Goal: Task Accomplishment & Management: Manage account settings

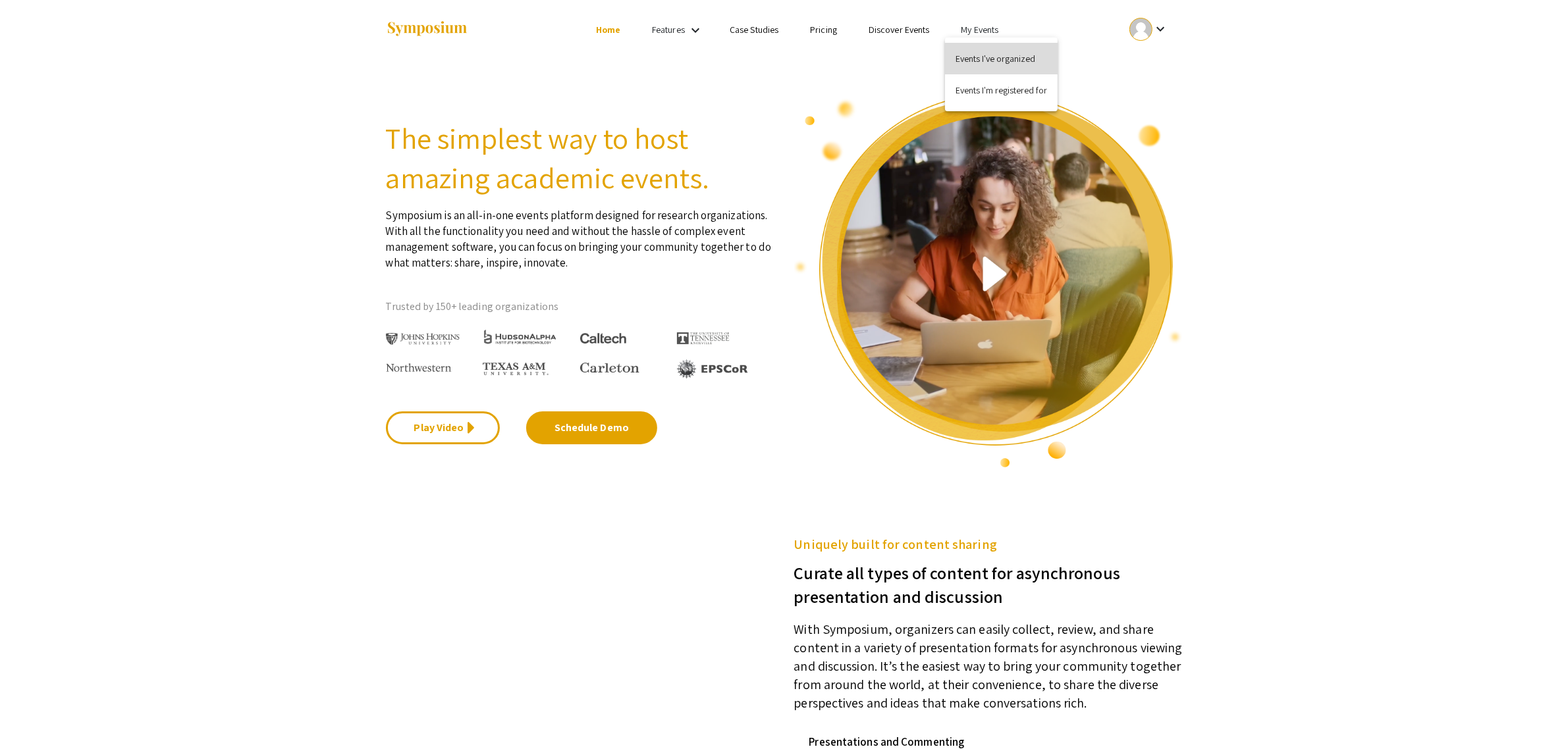
click at [986, 59] on button "Events I've organized" at bounding box center [1001, 58] width 112 height 31
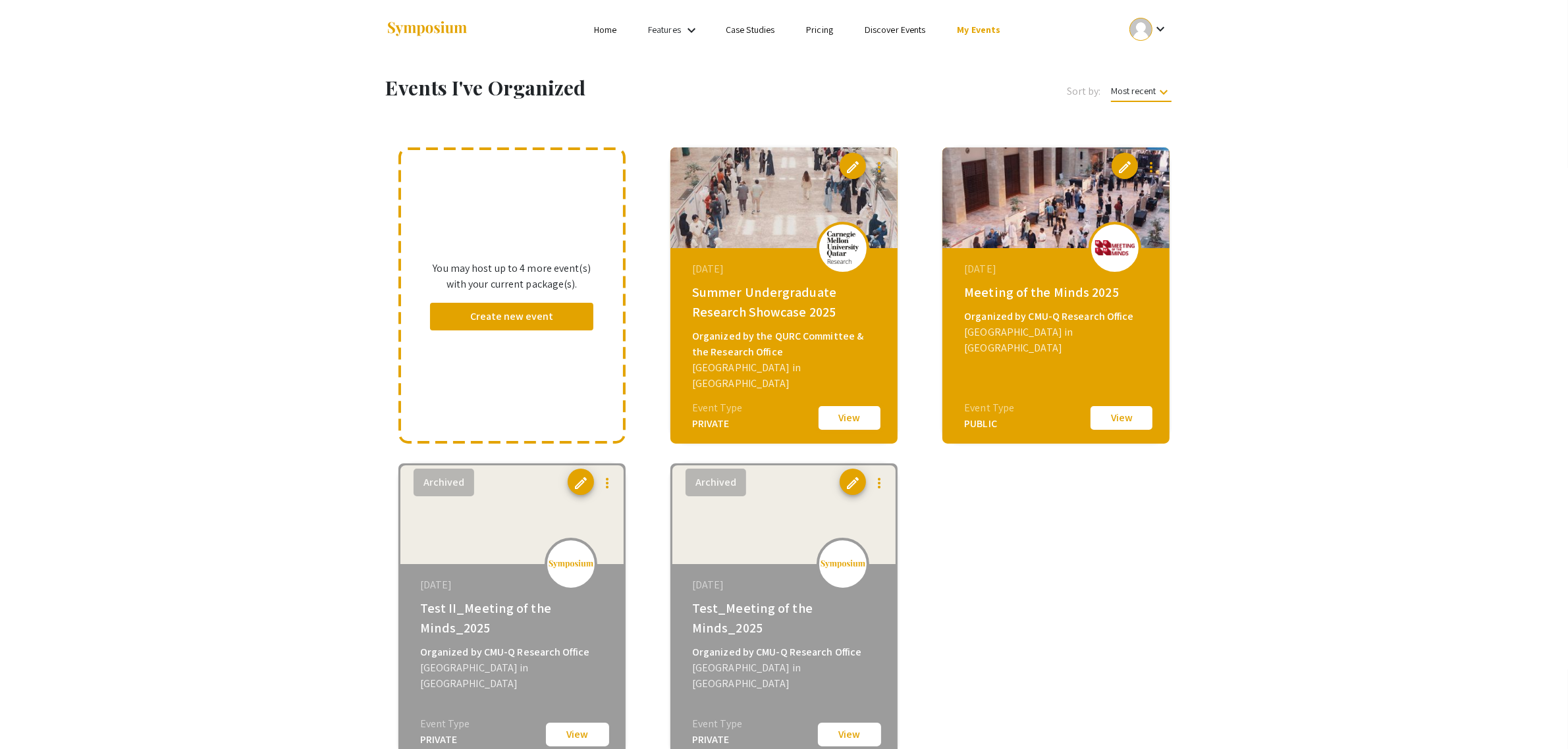
click at [857, 426] on button "View" at bounding box center [849, 419] width 66 height 28
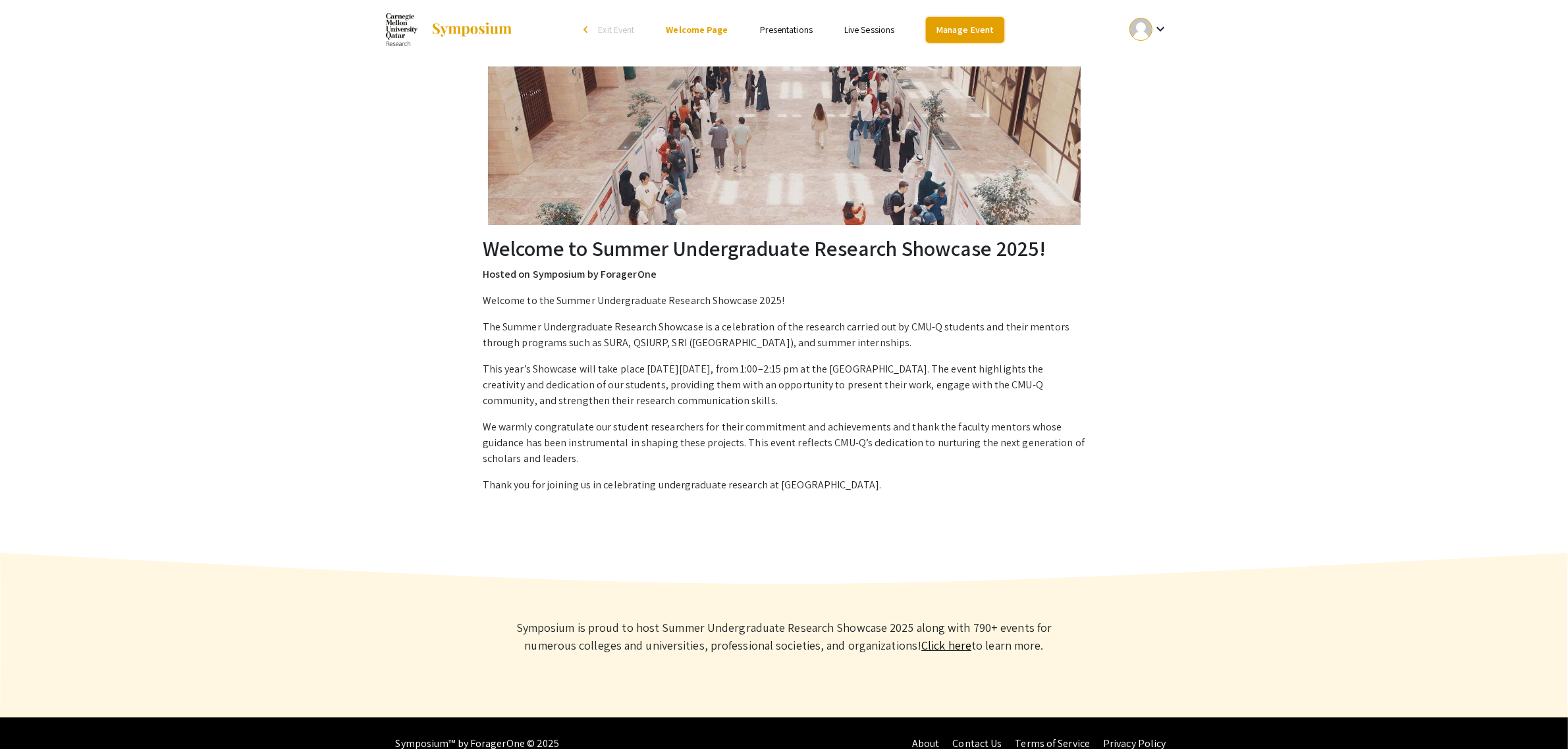
click at [966, 27] on link "Manage Event" at bounding box center [965, 30] width 78 height 25
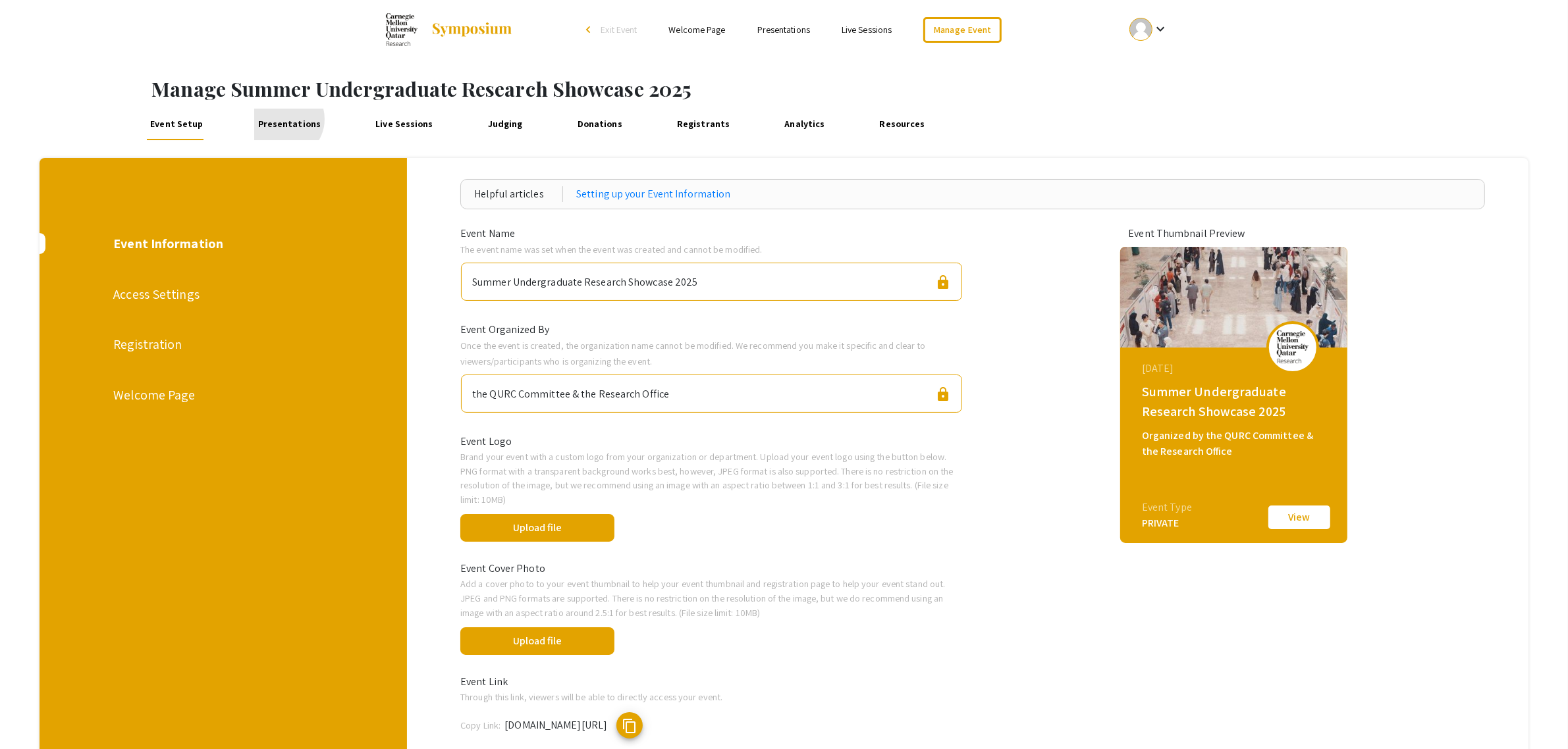
click at [281, 119] on link "Presentations" at bounding box center [289, 125] width 71 height 31
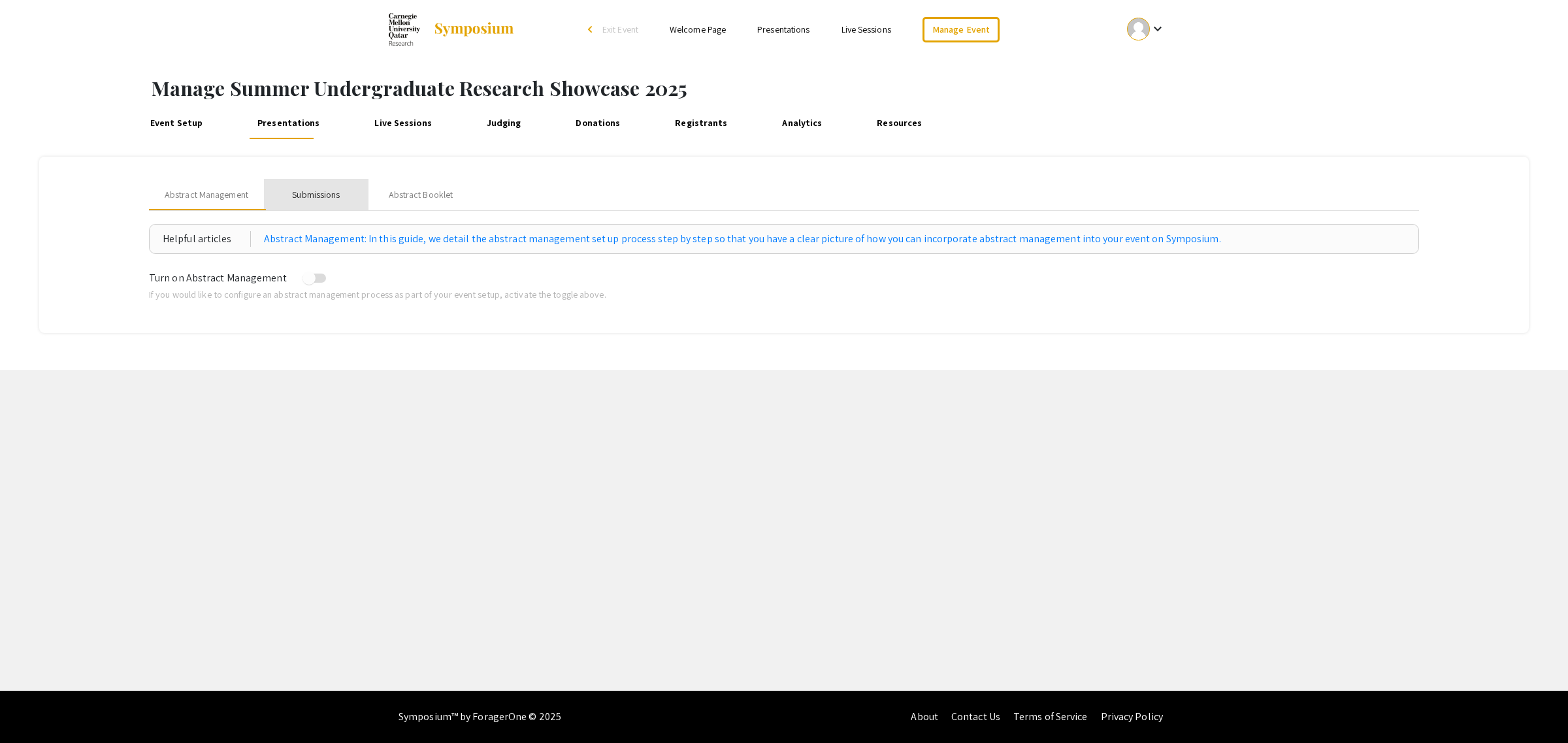
click at [330, 190] on div "Submissions" at bounding box center [316, 195] width 48 height 14
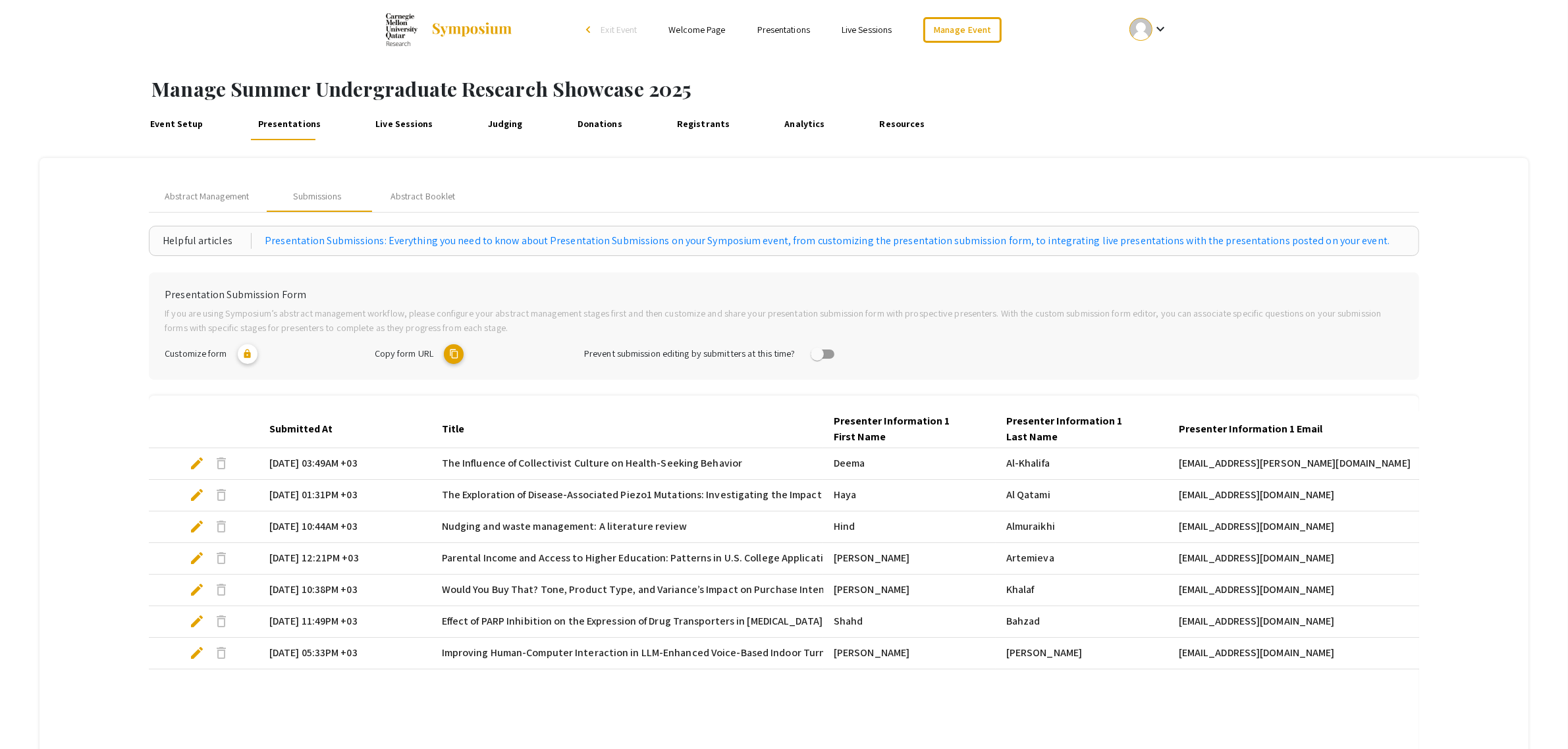
click at [692, 128] on link "Registrants" at bounding box center [703, 125] width 60 height 31
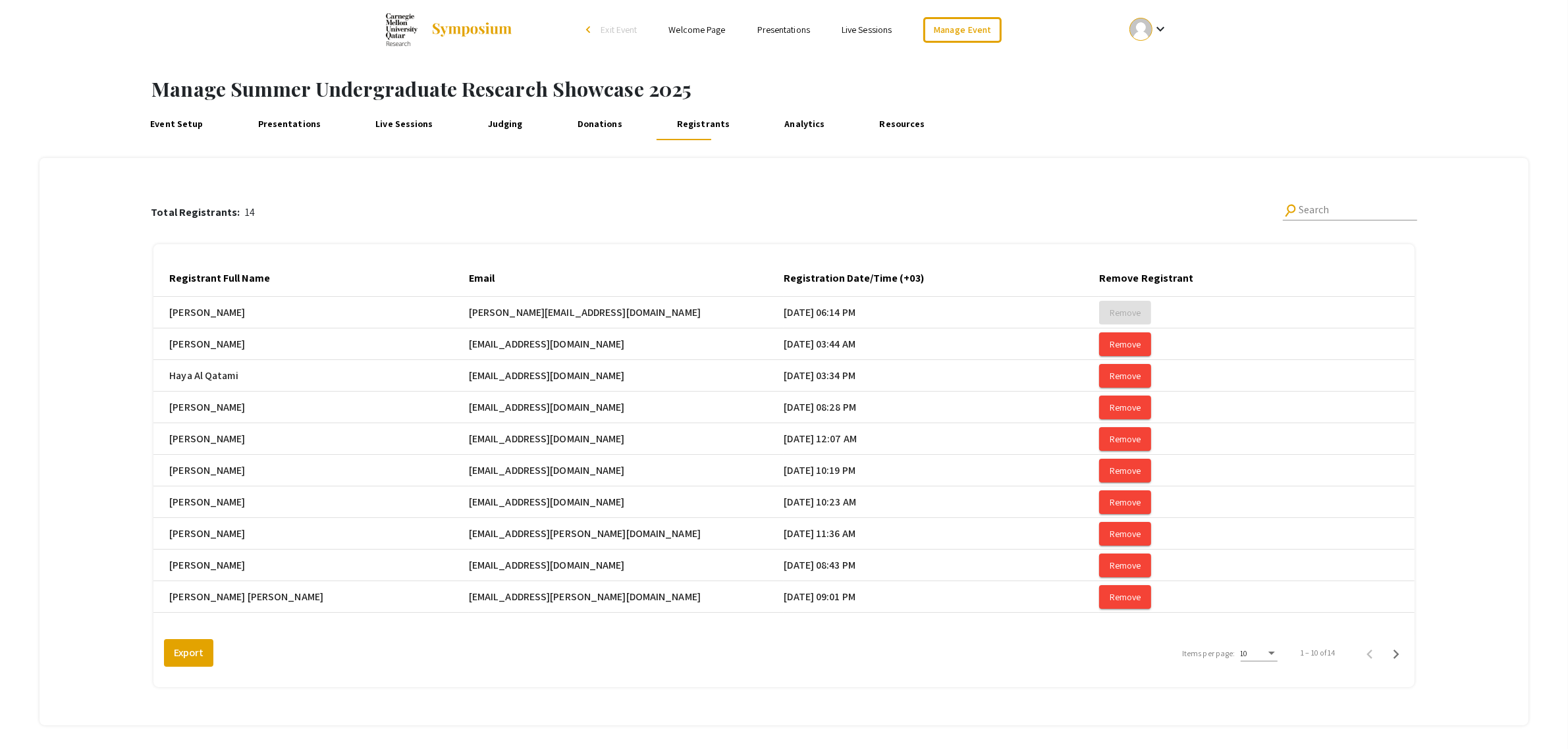
scroll to position [66, 0]
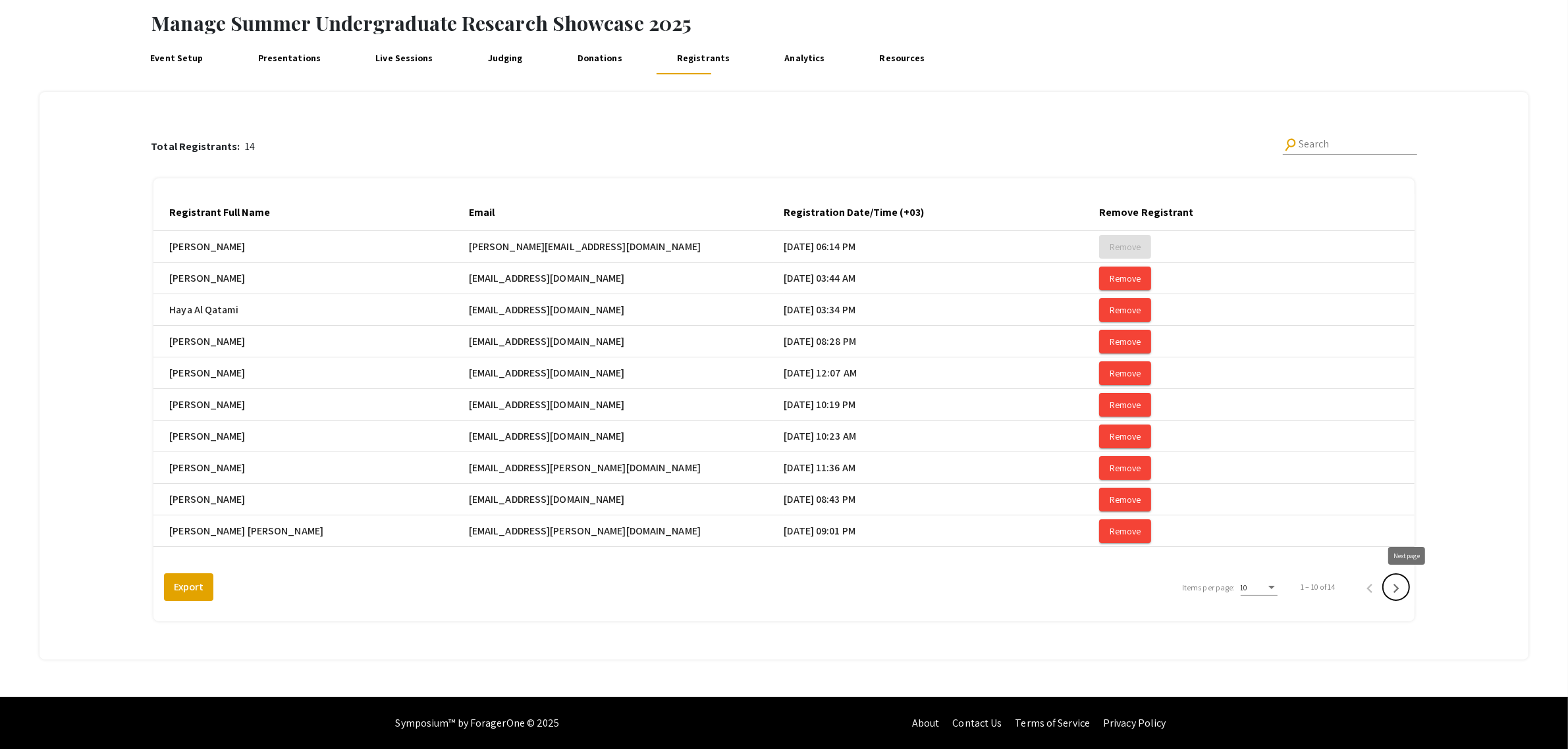
click at [1405, 589] on icon "Next page" at bounding box center [1395, 588] width 18 height 18
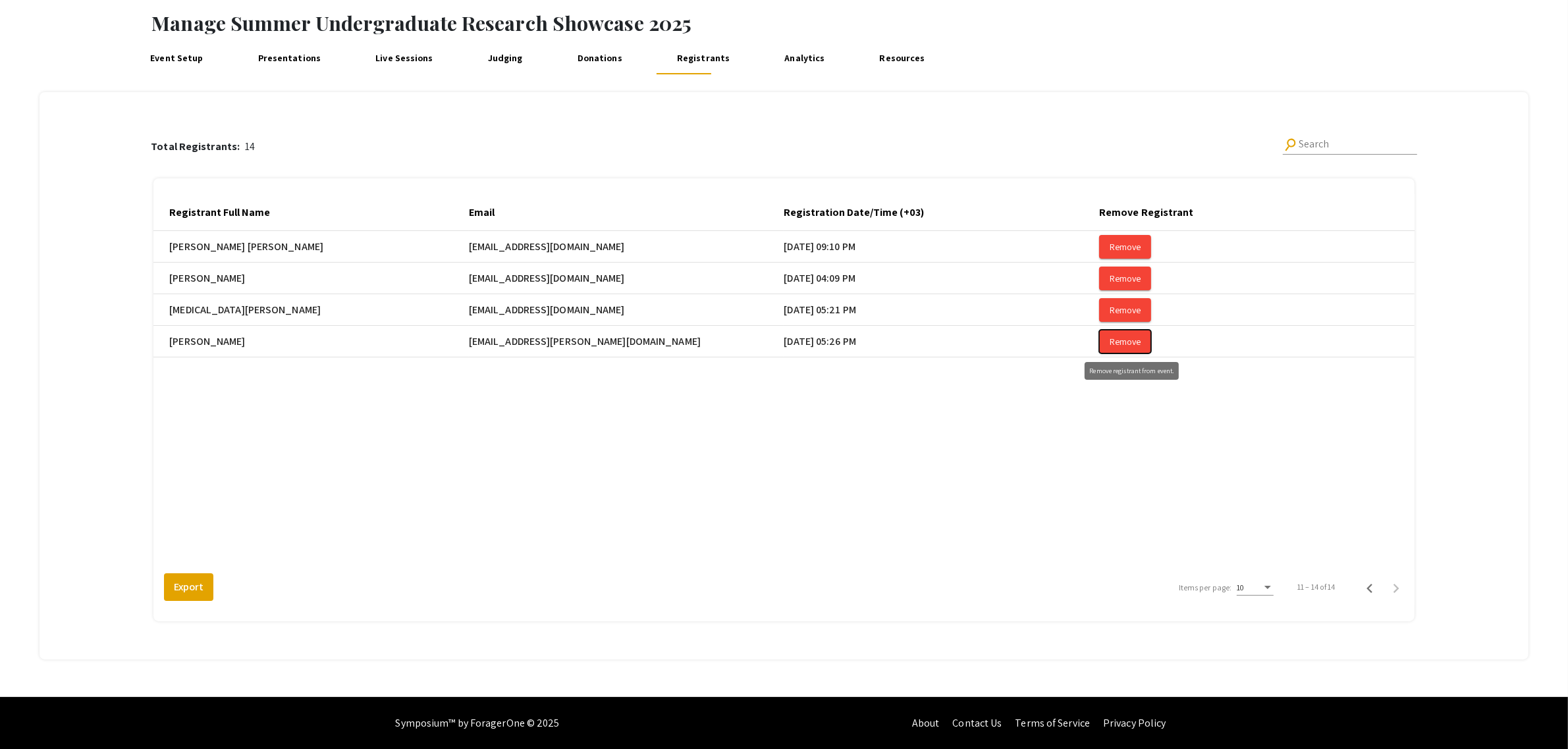
click at [1127, 259] on button "Remove" at bounding box center [1125, 247] width 52 height 24
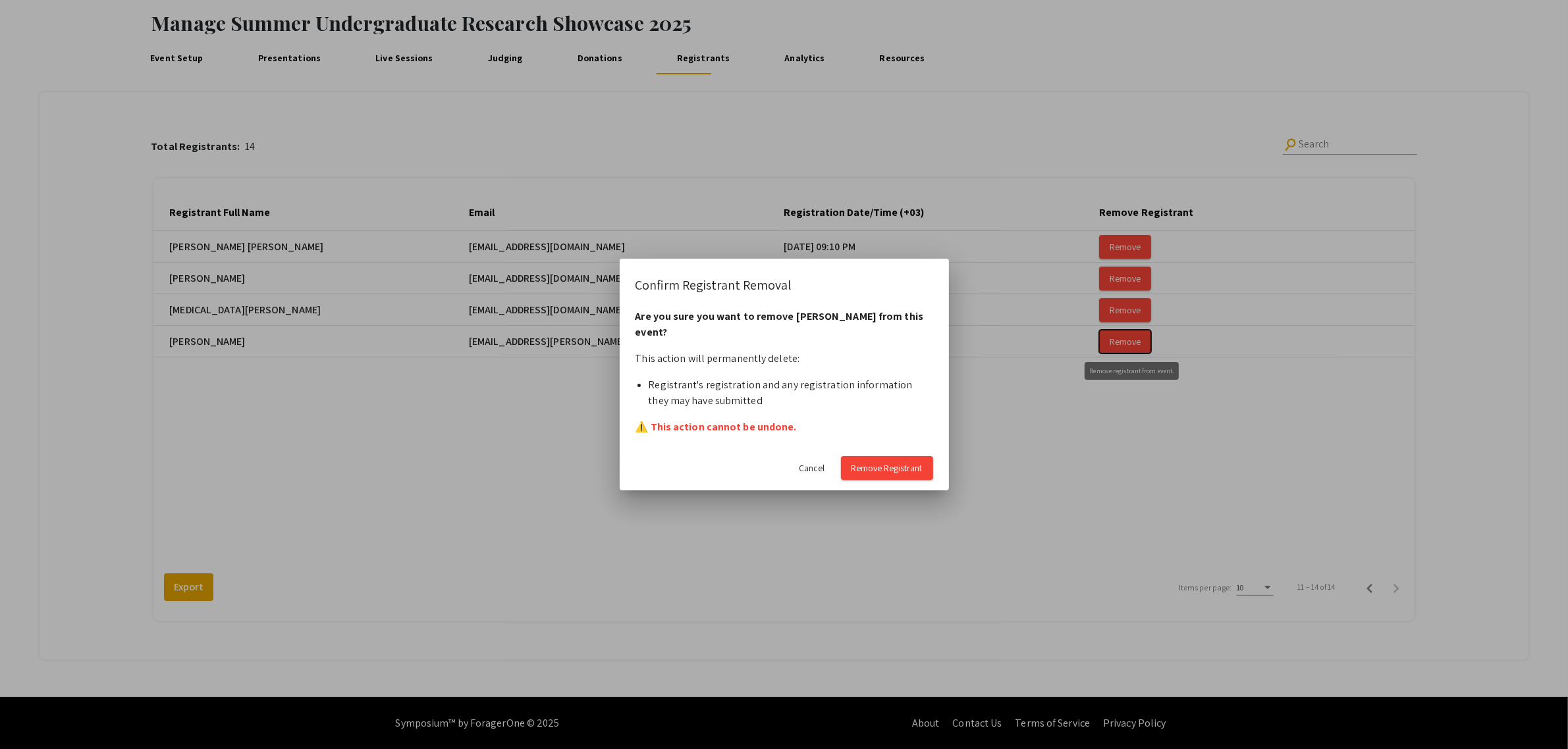
scroll to position [0, 0]
click at [883, 466] on span "Remove Registrant" at bounding box center [887, 468] width 72 height 12
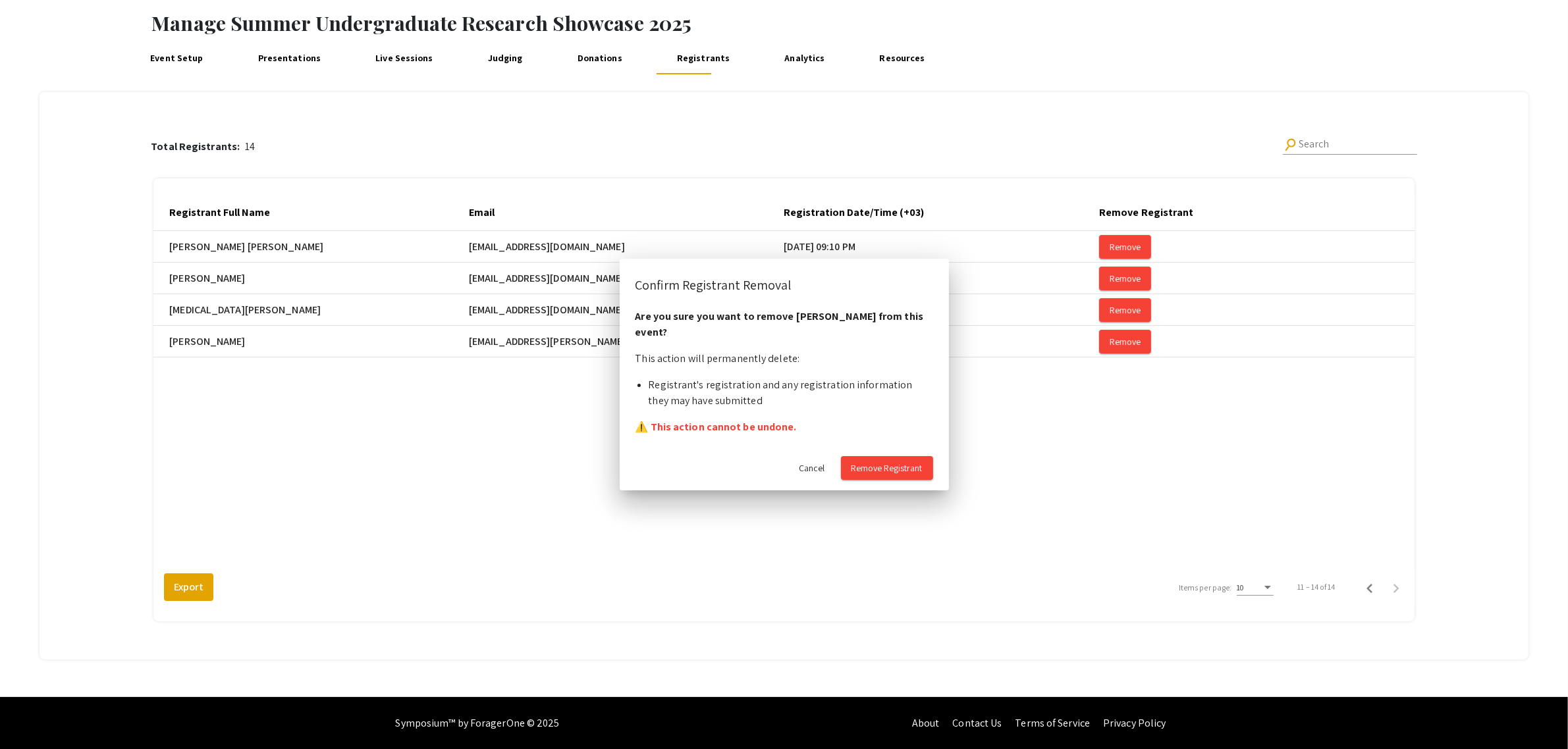
scroll to position [66, 0]
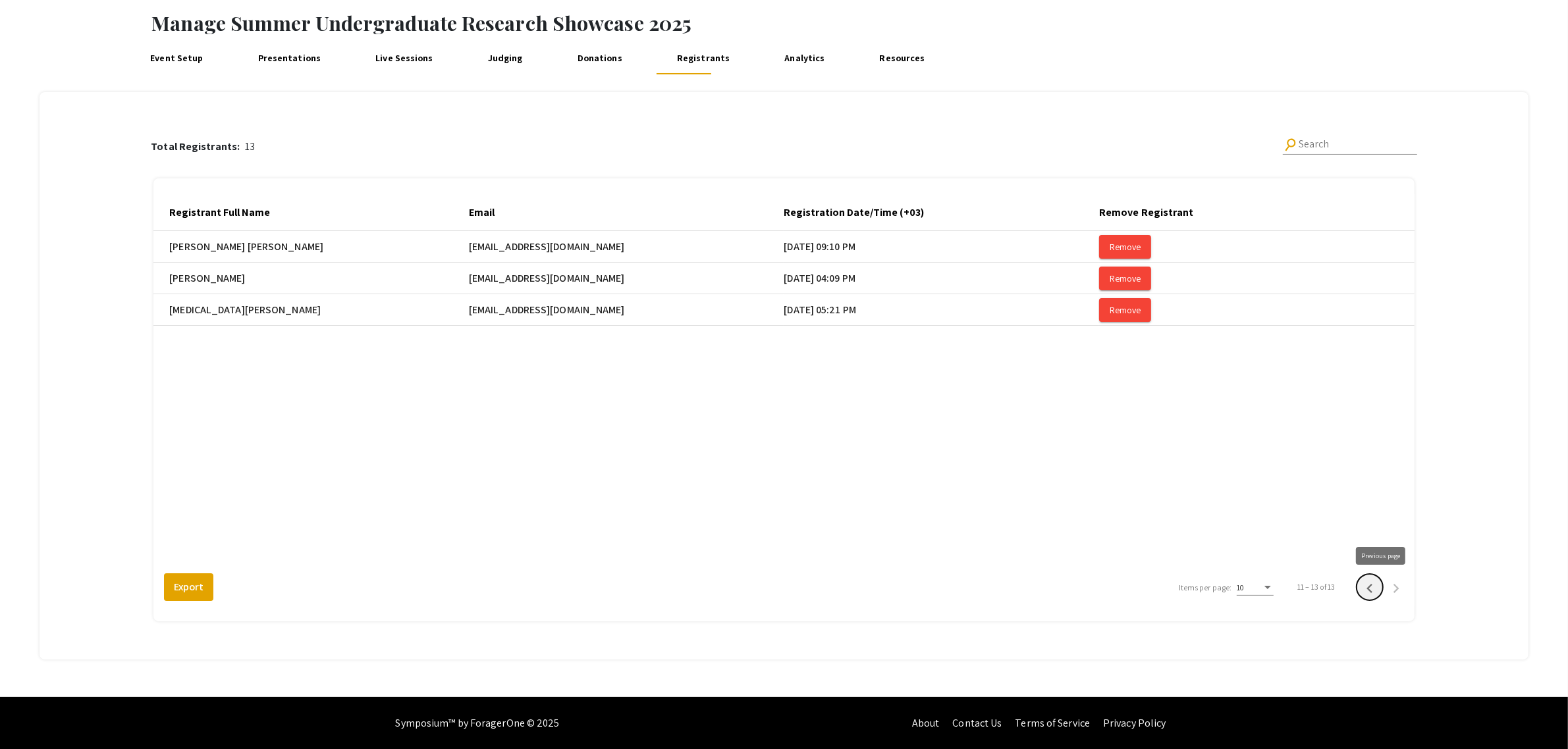
click at [1373, 586] on icon "Previous page" at bounding box center [1369, 589] width 6 height 10
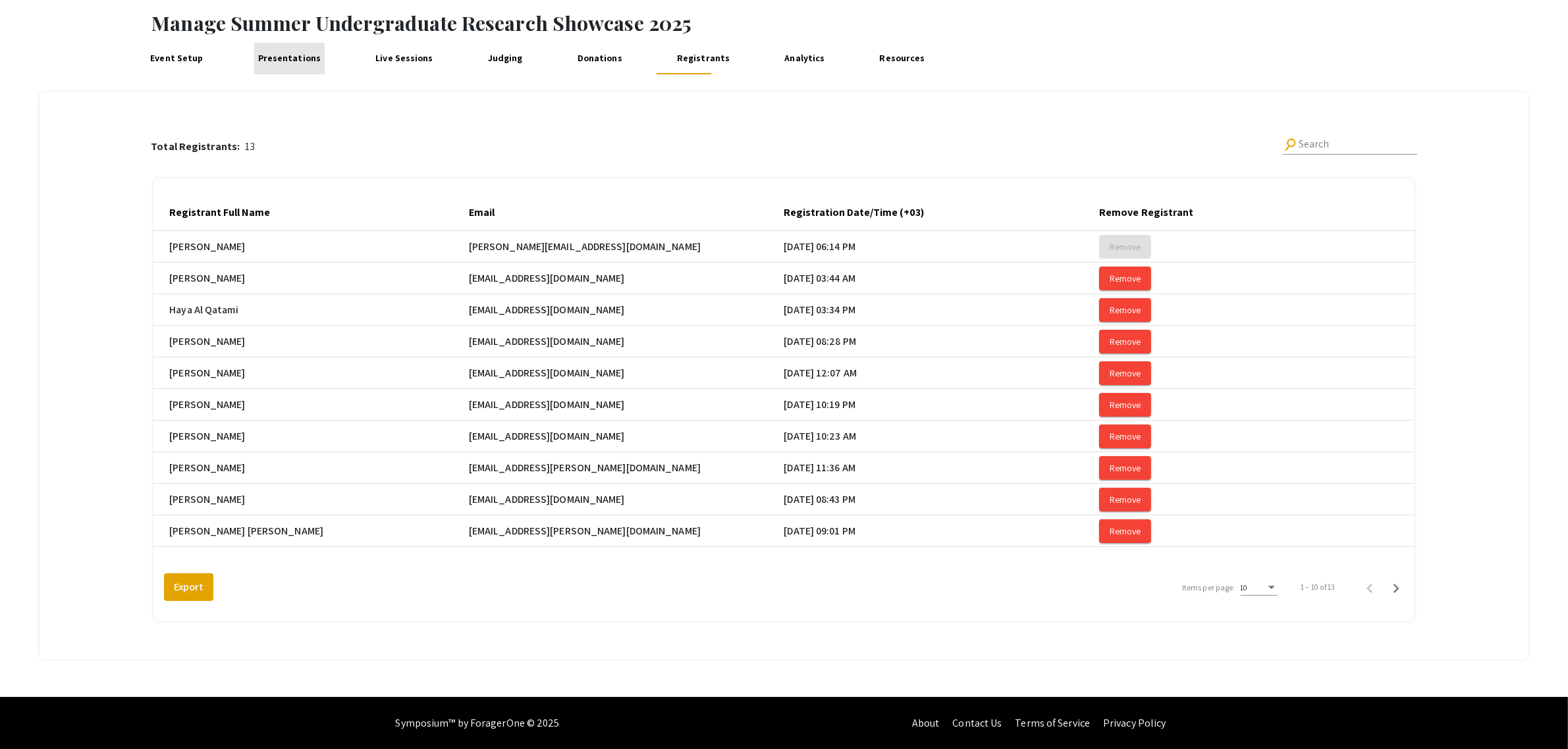
click at [288, 56] on link "Presentations" at bounding box center [289, 58] width 71 height 31
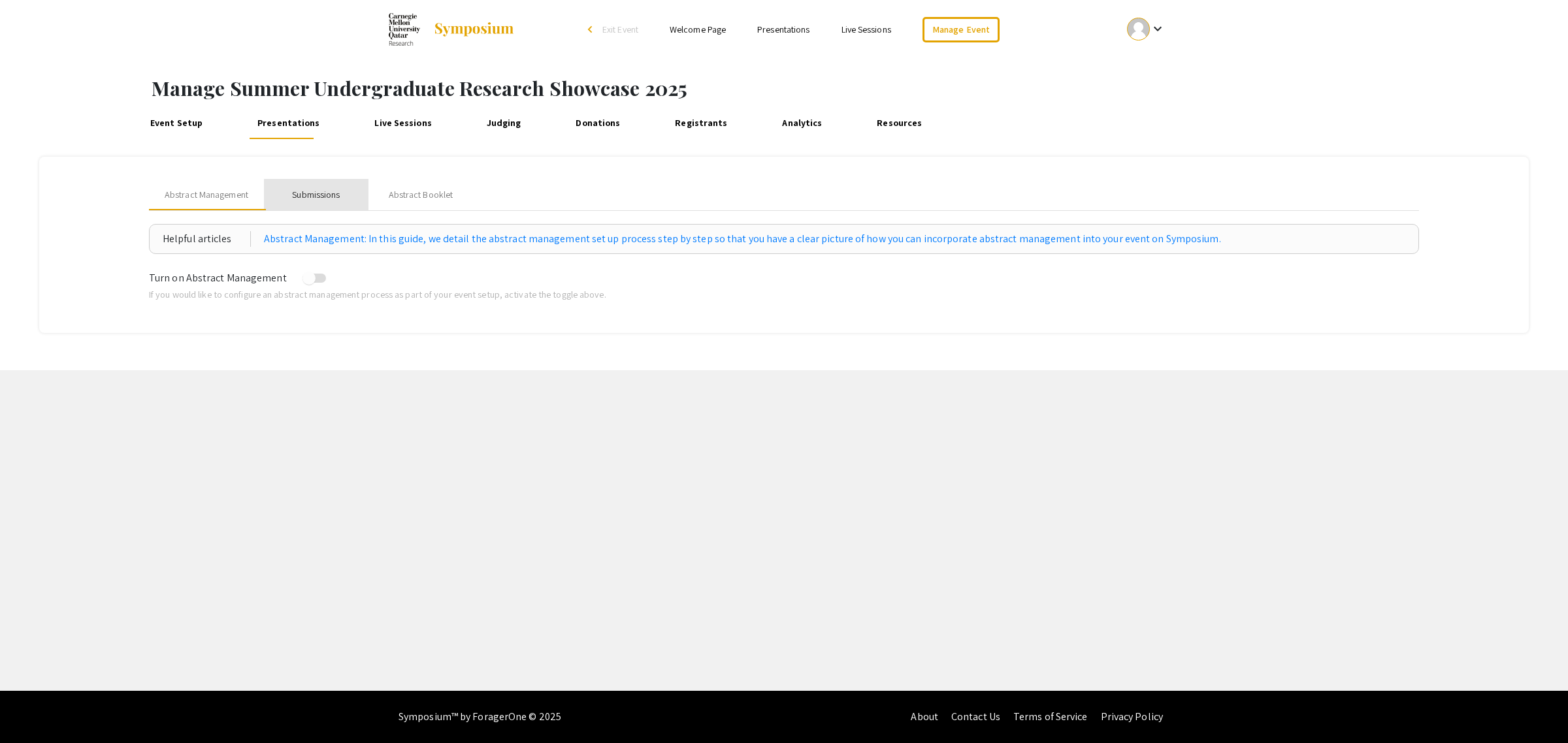
click at [322, 199] on div "Submissions" at bounding box center [316, 195] width 48 height 14
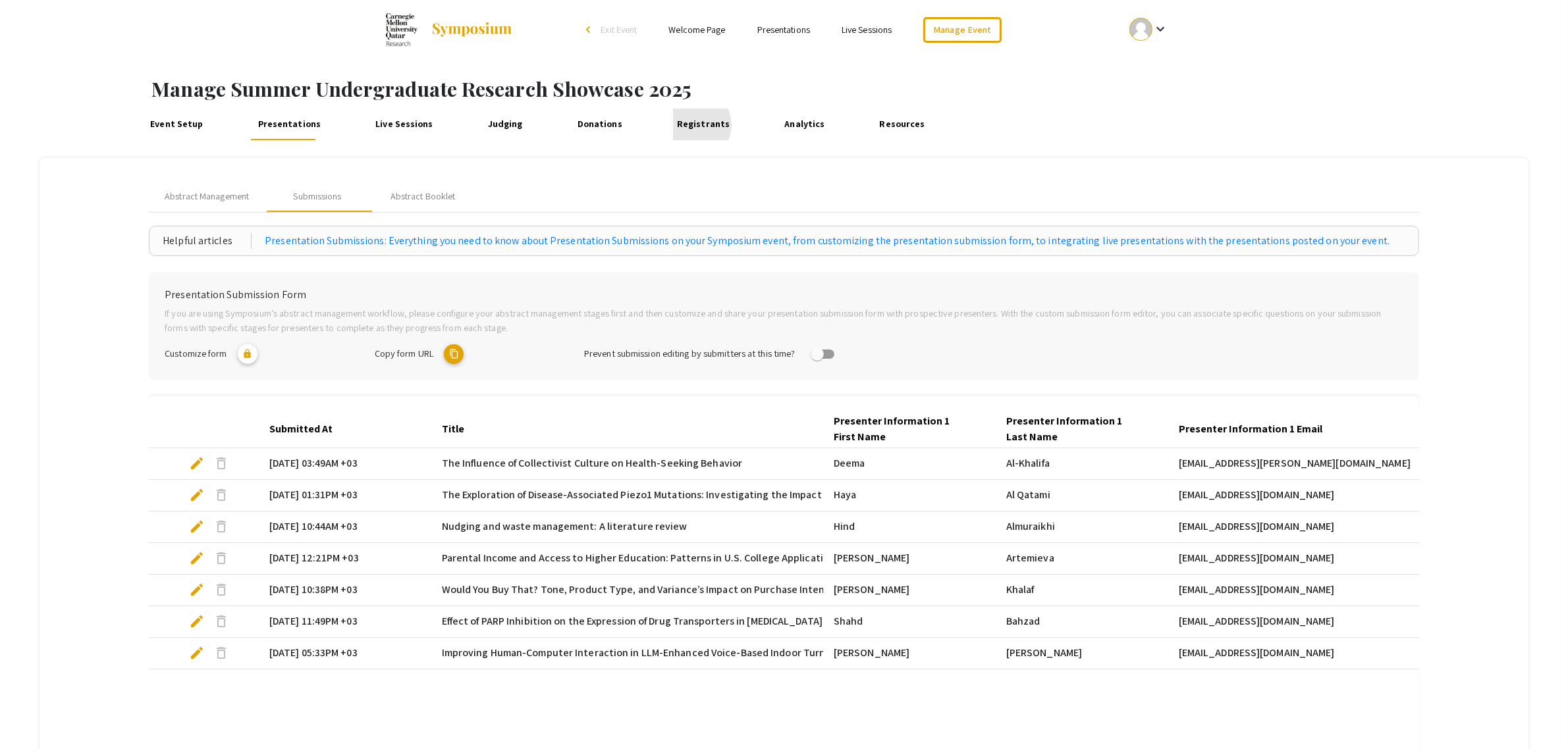
click at [678, 125] on link "Registrants" at bounding box center [703, 125] width 60 height 31
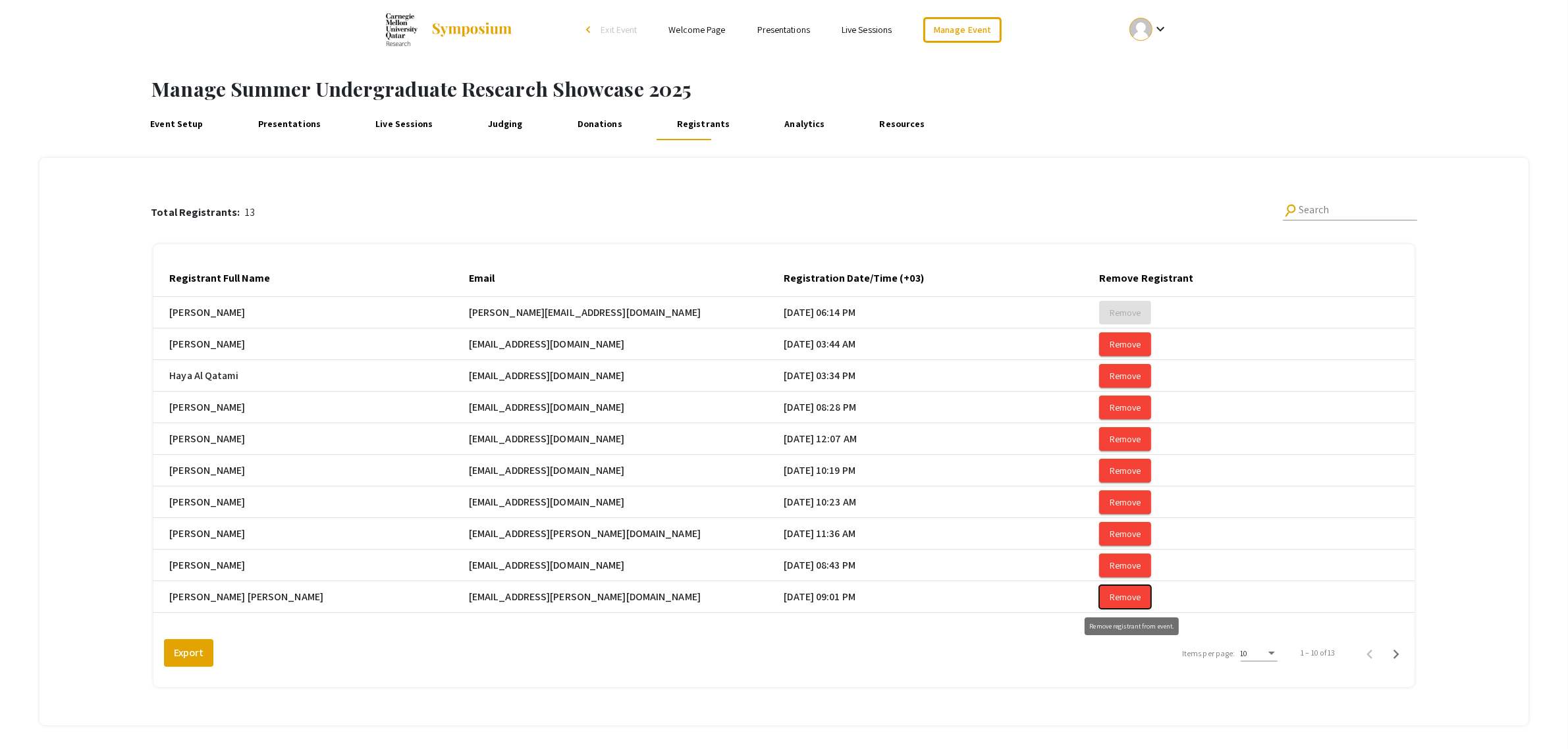
click at [1135, 351] on span "Remove" at bounding box center [1124, 344] width 31 height 12
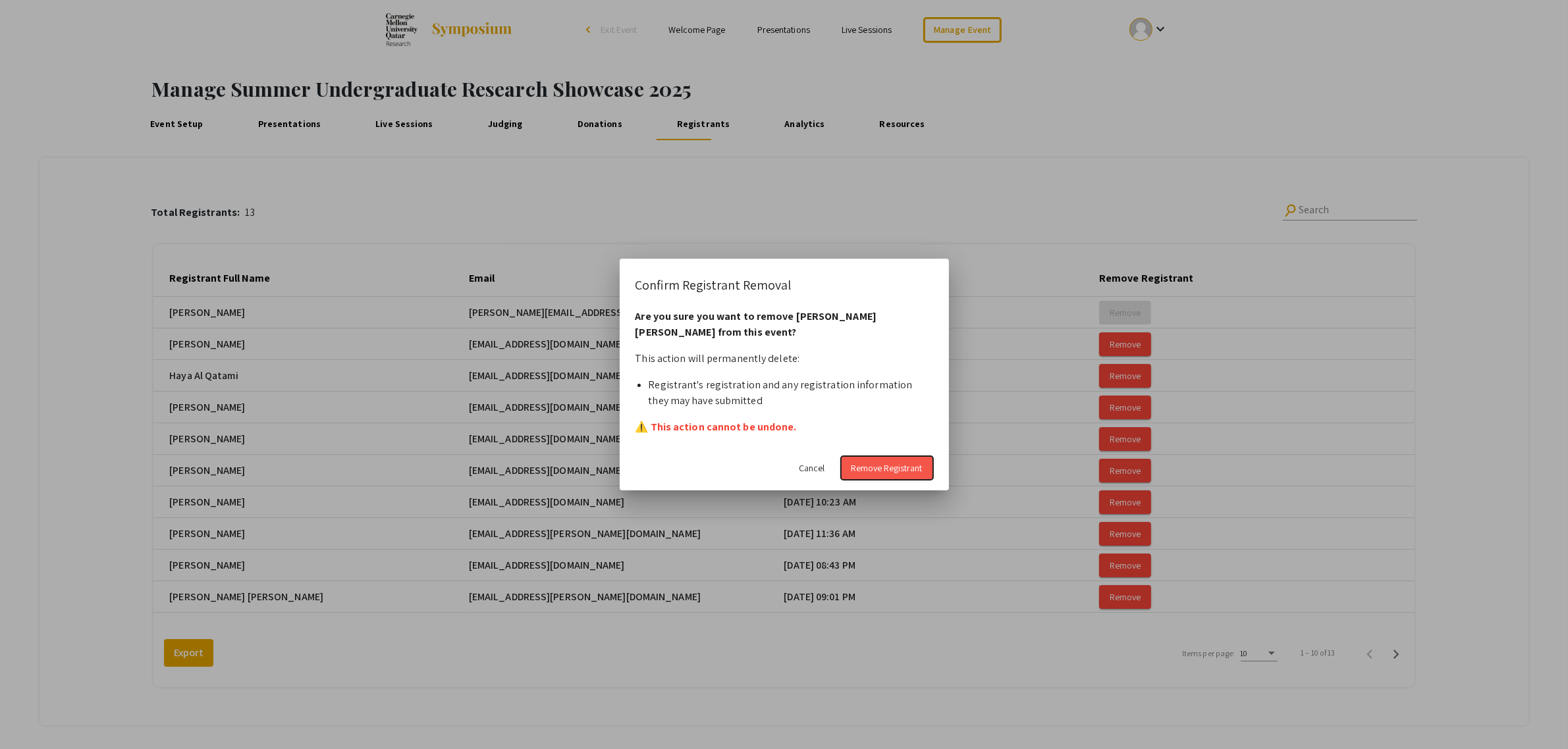
click at [896, 466] on span "Remove Registrant" at bounding box center [887, 468] width 72 height 12
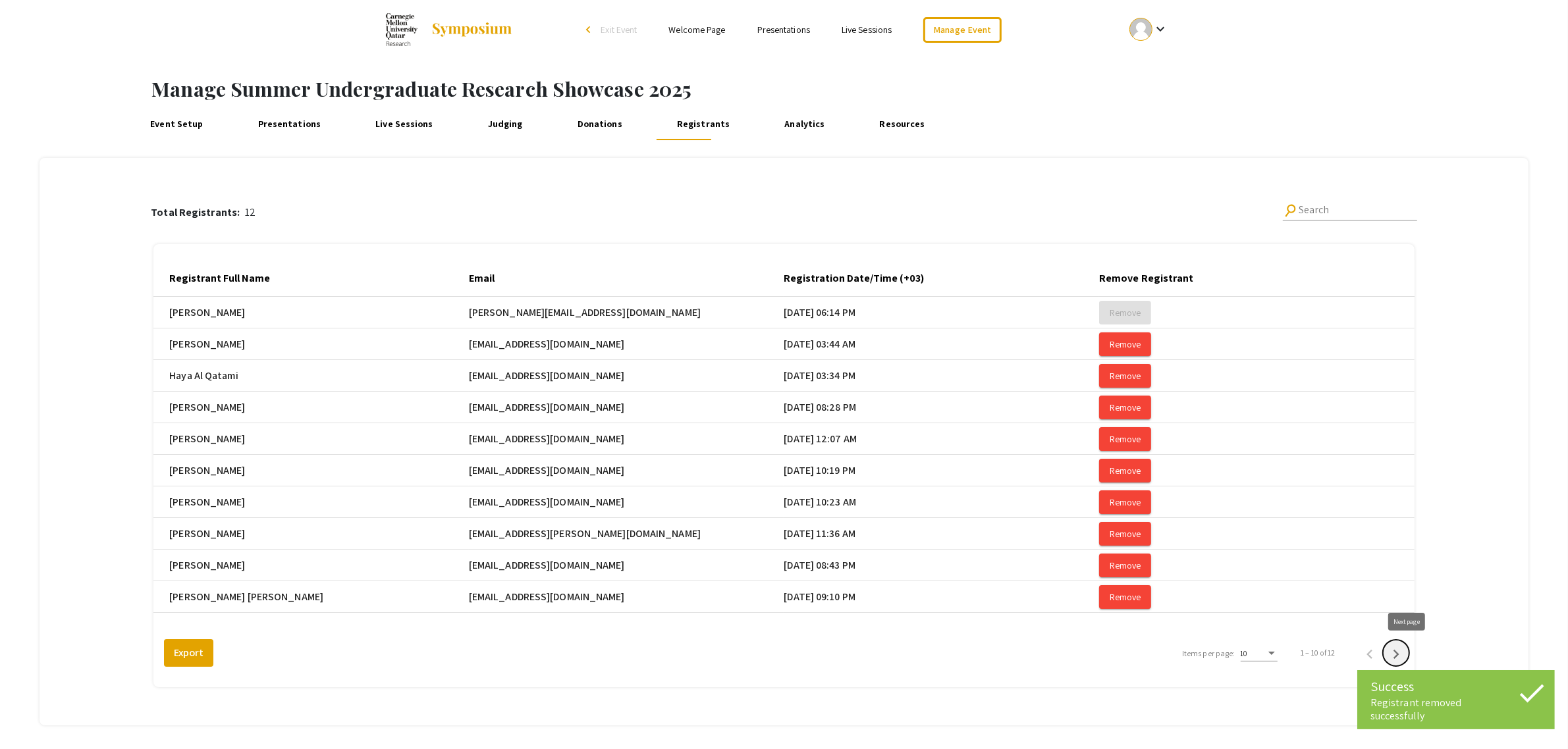
click at [1405, 649] on icon "Next page" at bounding box center [1395, 654] width 18 height 18
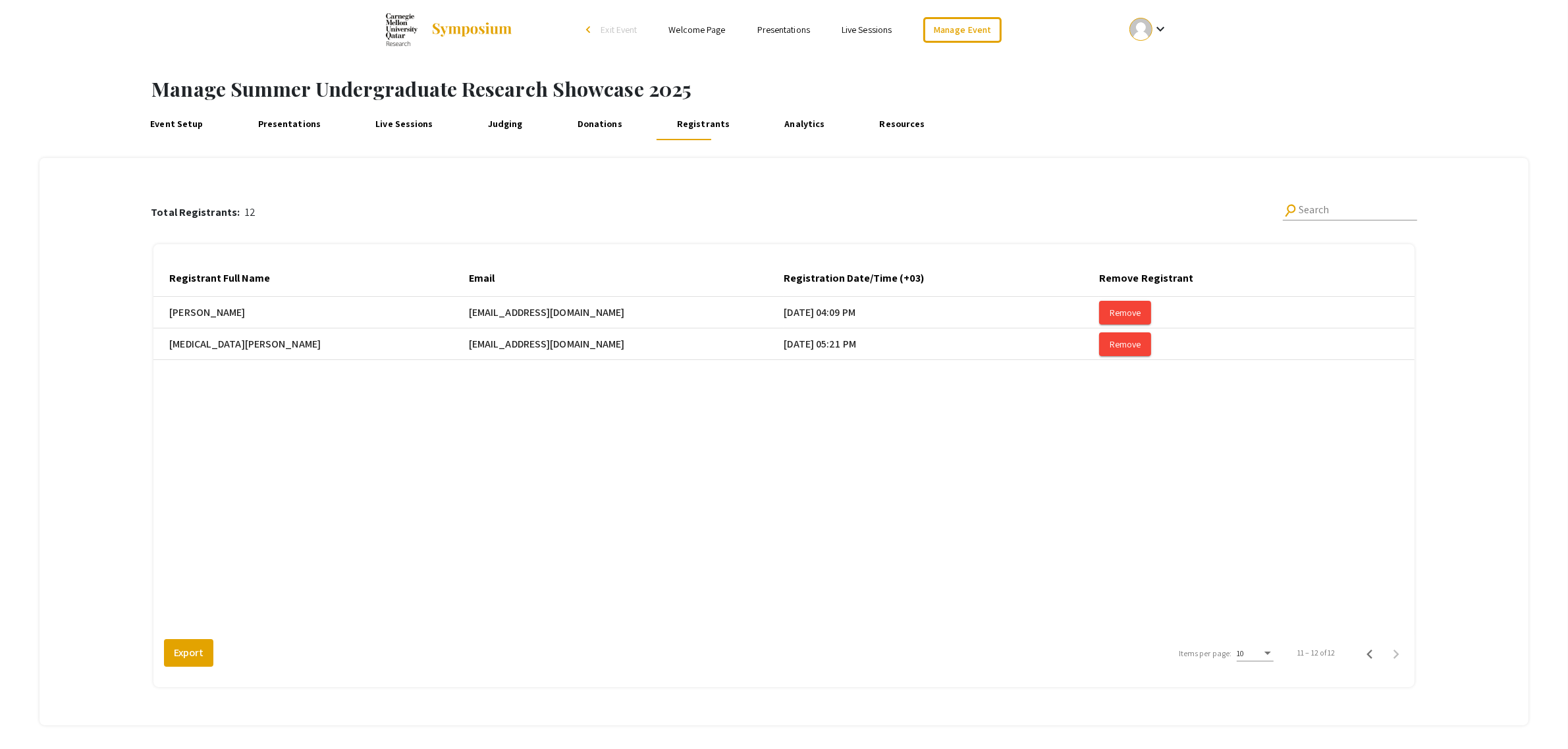
click at [278, 132] on link "Presentations" at bounding box center [289, 125] width 71 height 31
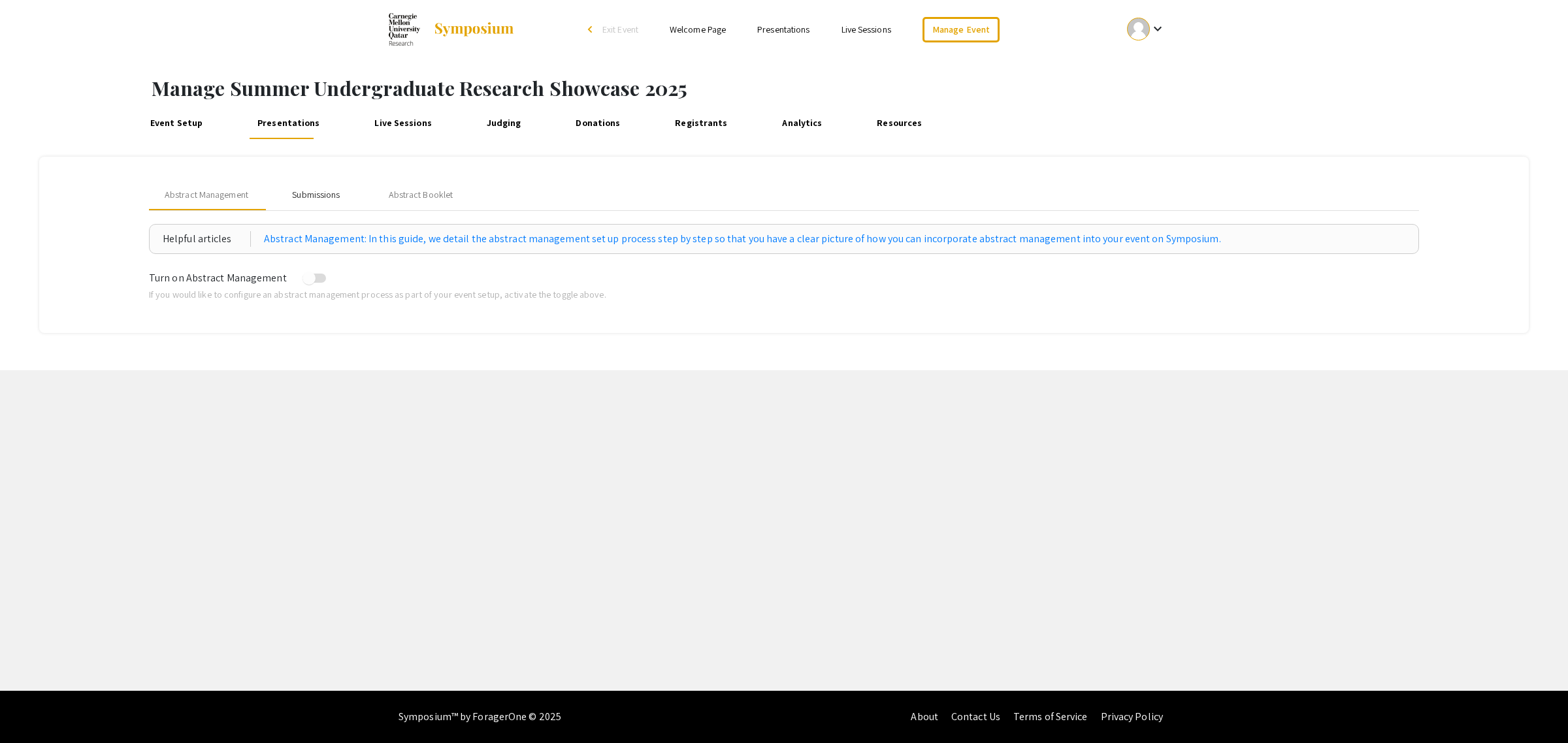
click at [335, 200] on div "Submissions" at bounding box center [316, 195] width 48 height 14
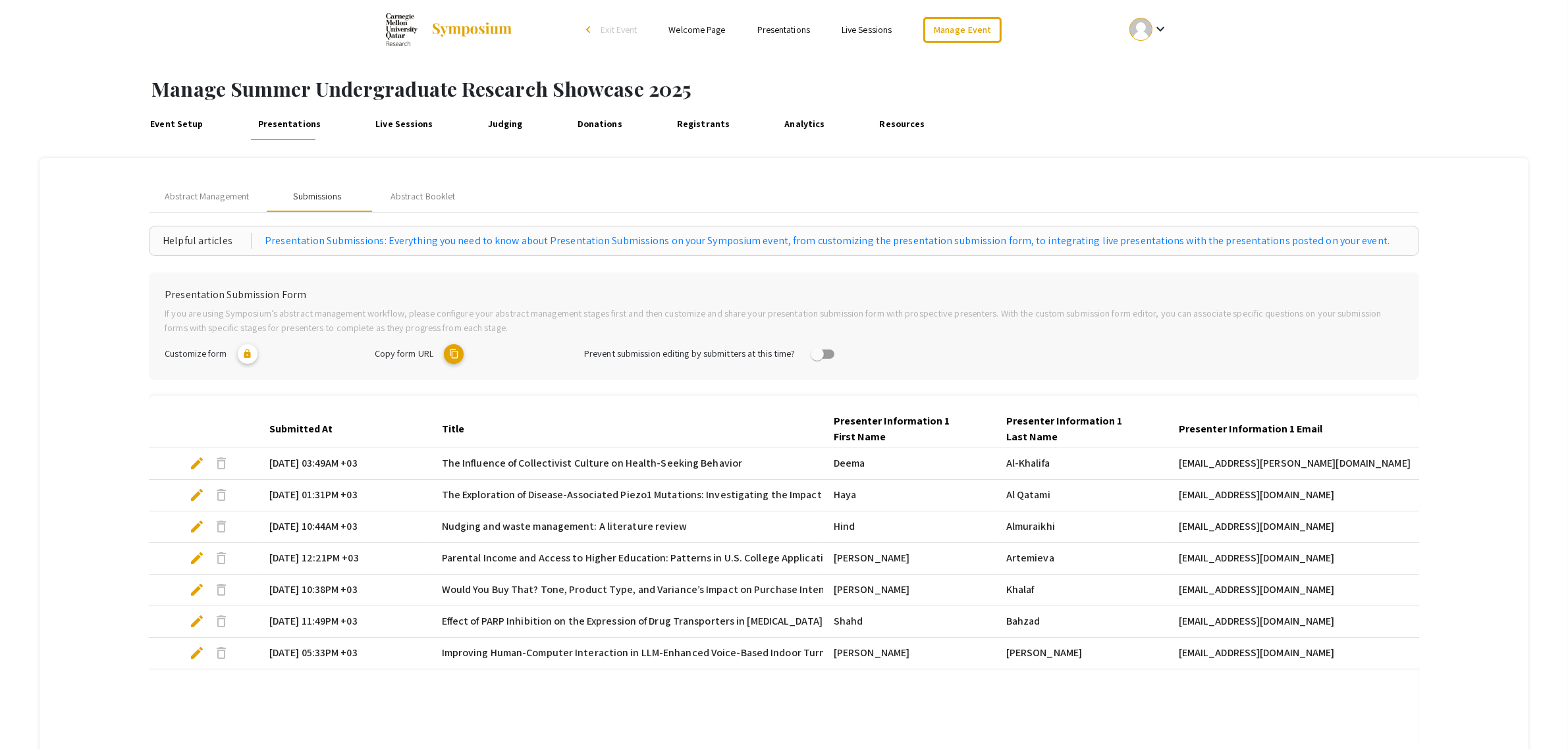
scroll to position [82, 0]
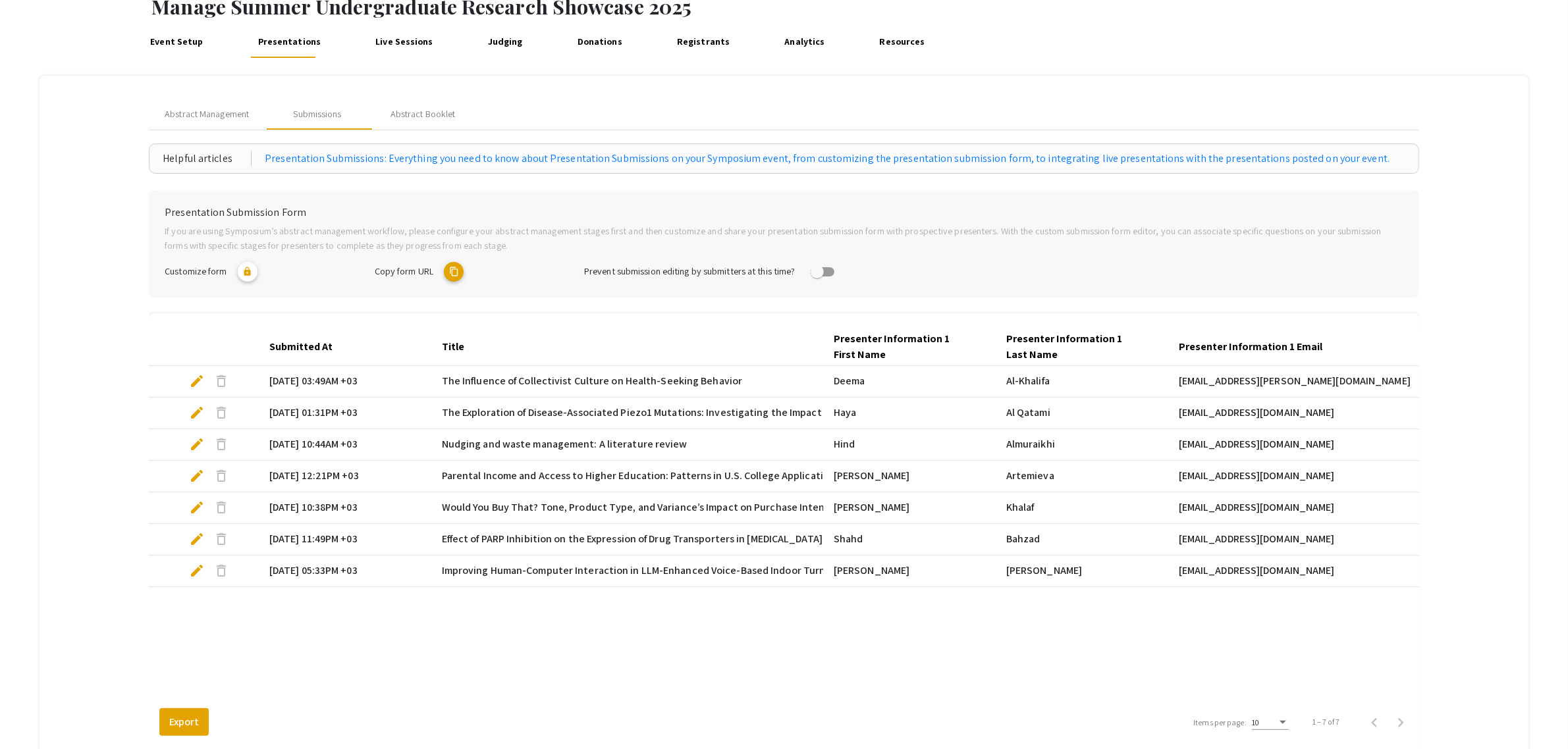
click at [196, 569] on span "edit" at bounding box center [197, 571] width 16 height 16
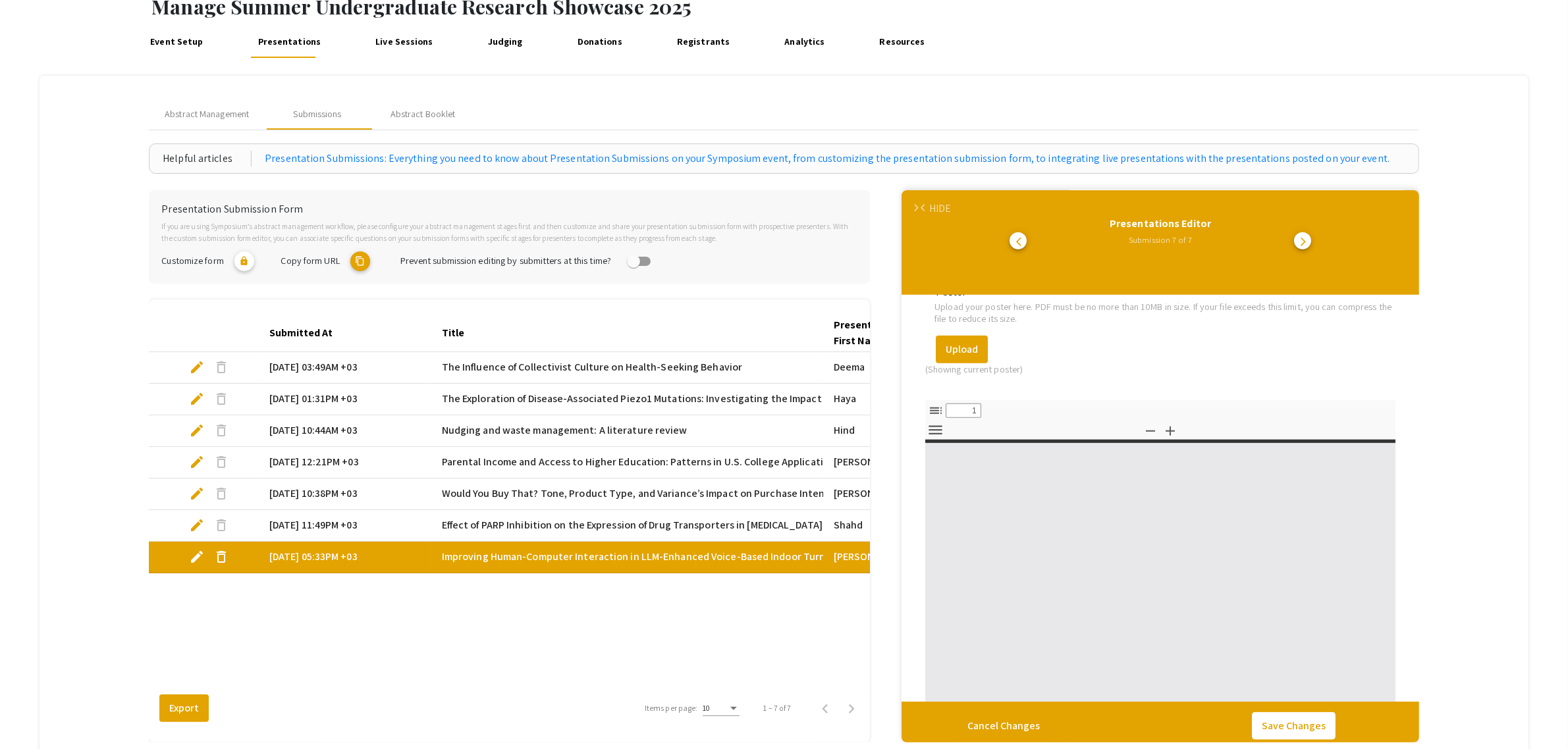
scroll to position [1824, 0]
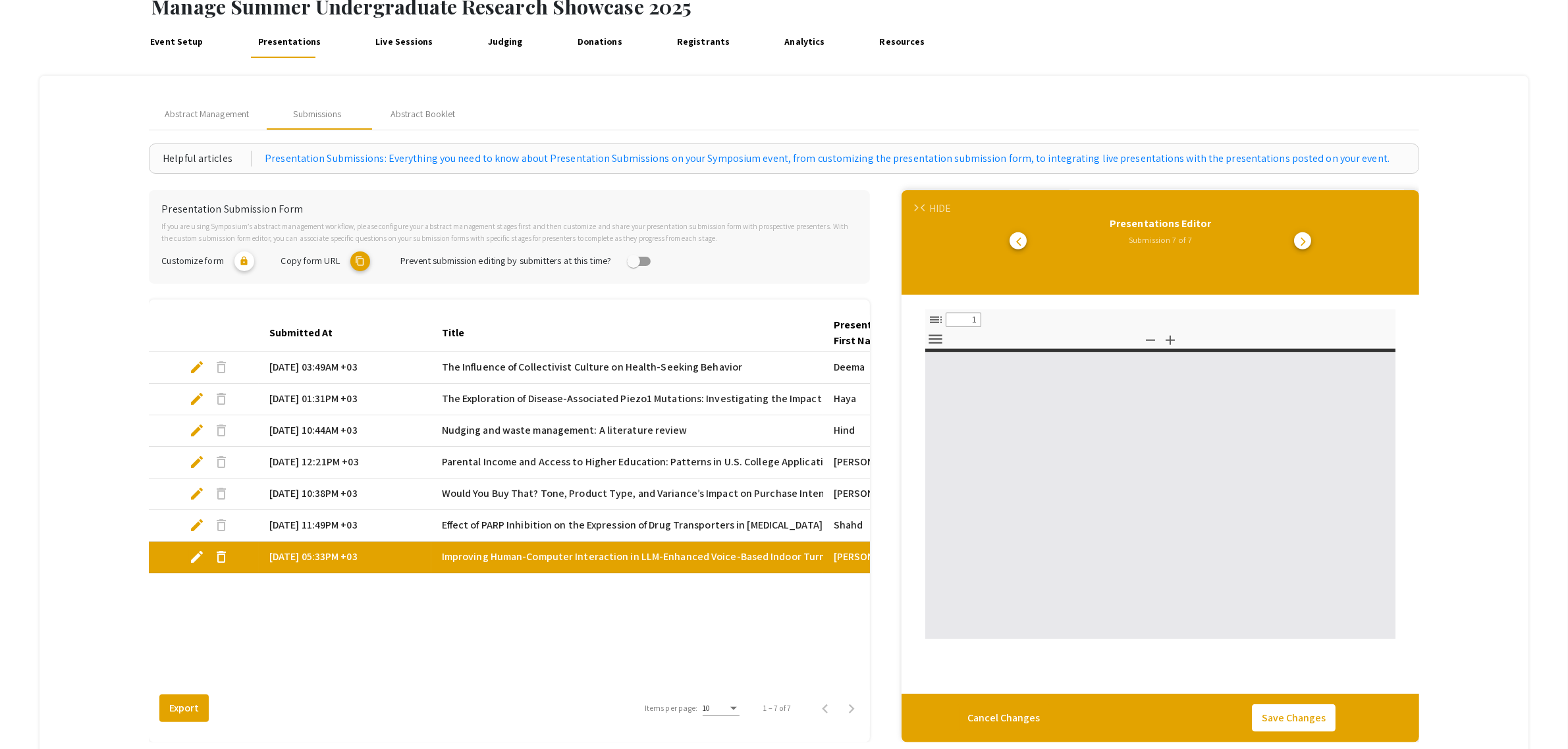
select select "custom"
type input "0"
select select "custom"
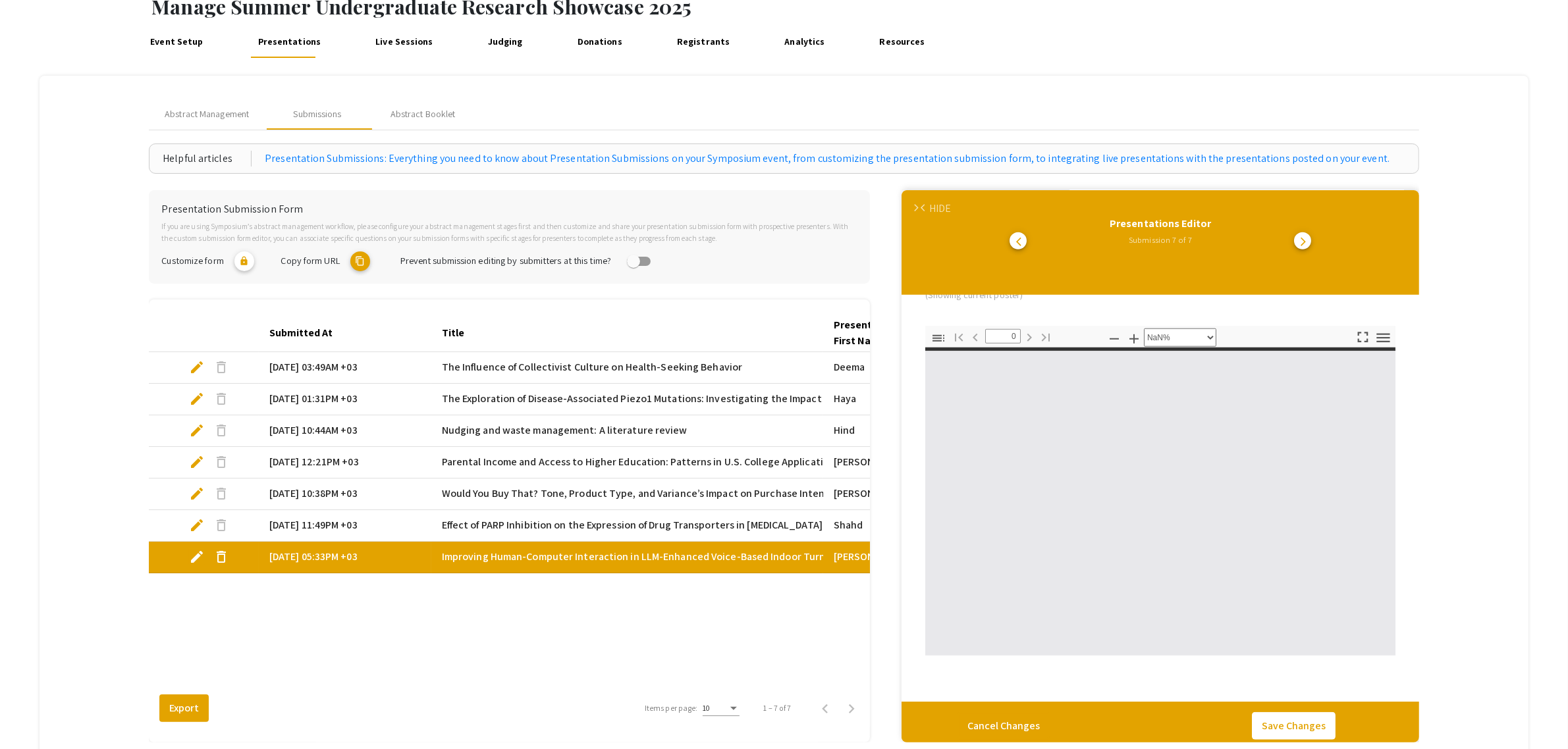
scroll to position [0, 0]
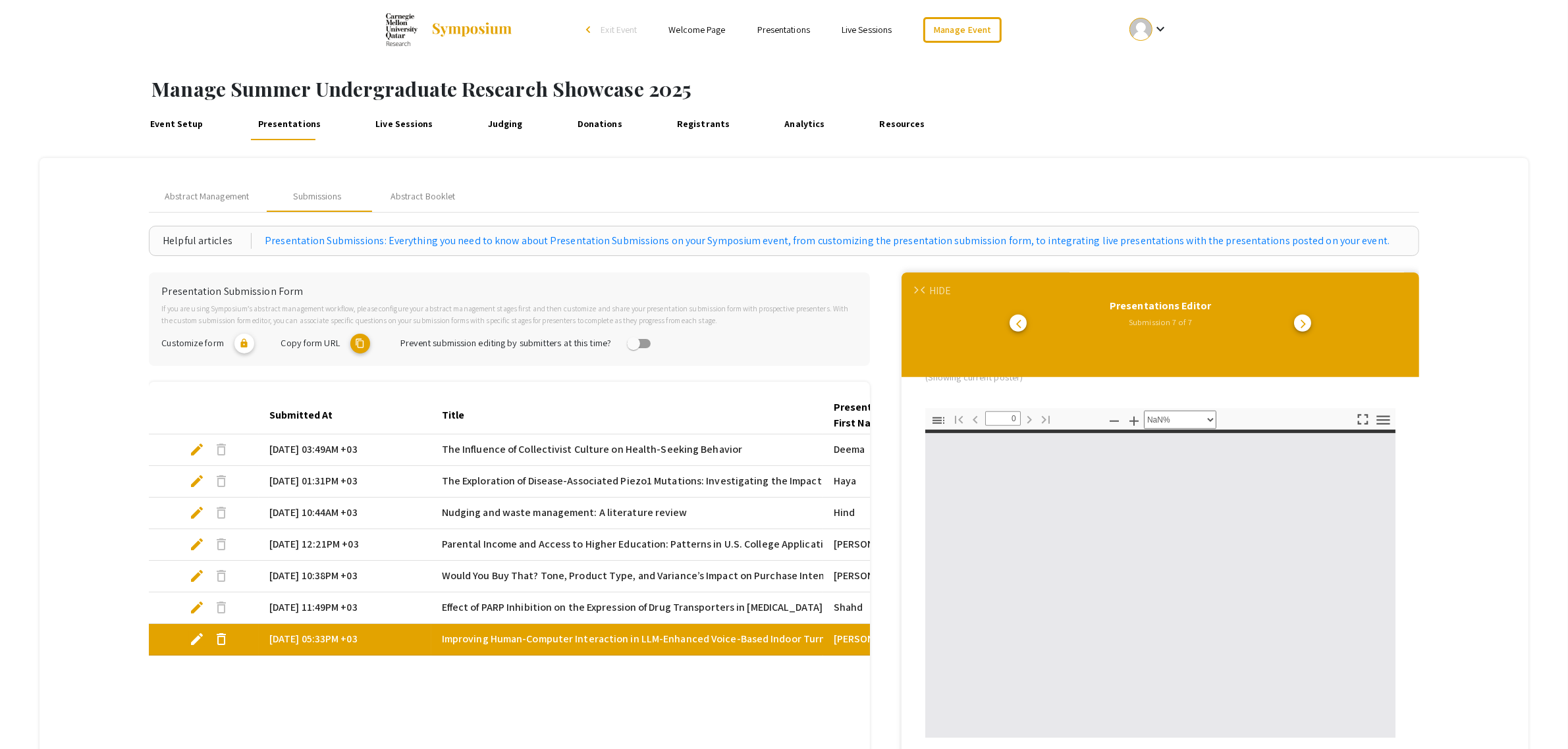
type input "1"
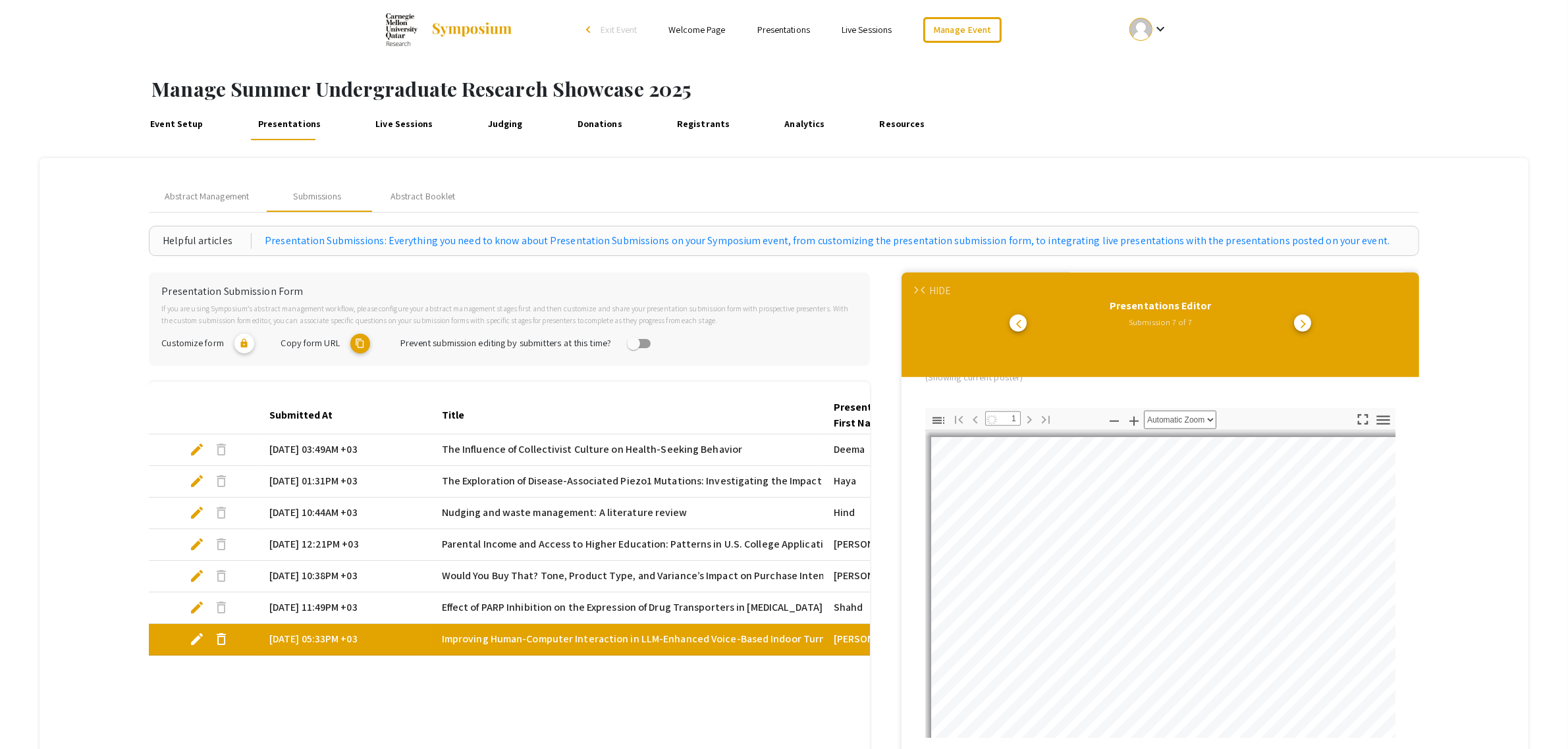
select select "auto"
click at [268, 700] on div "Submitted At Title Presenter Information 1 First Name Presenter Information 1 L…" at bounding box center [509, 585] width 721 height 375
click at [951, 286] on div "HIDE" at bounding box center [939, 291] width 22 height 16
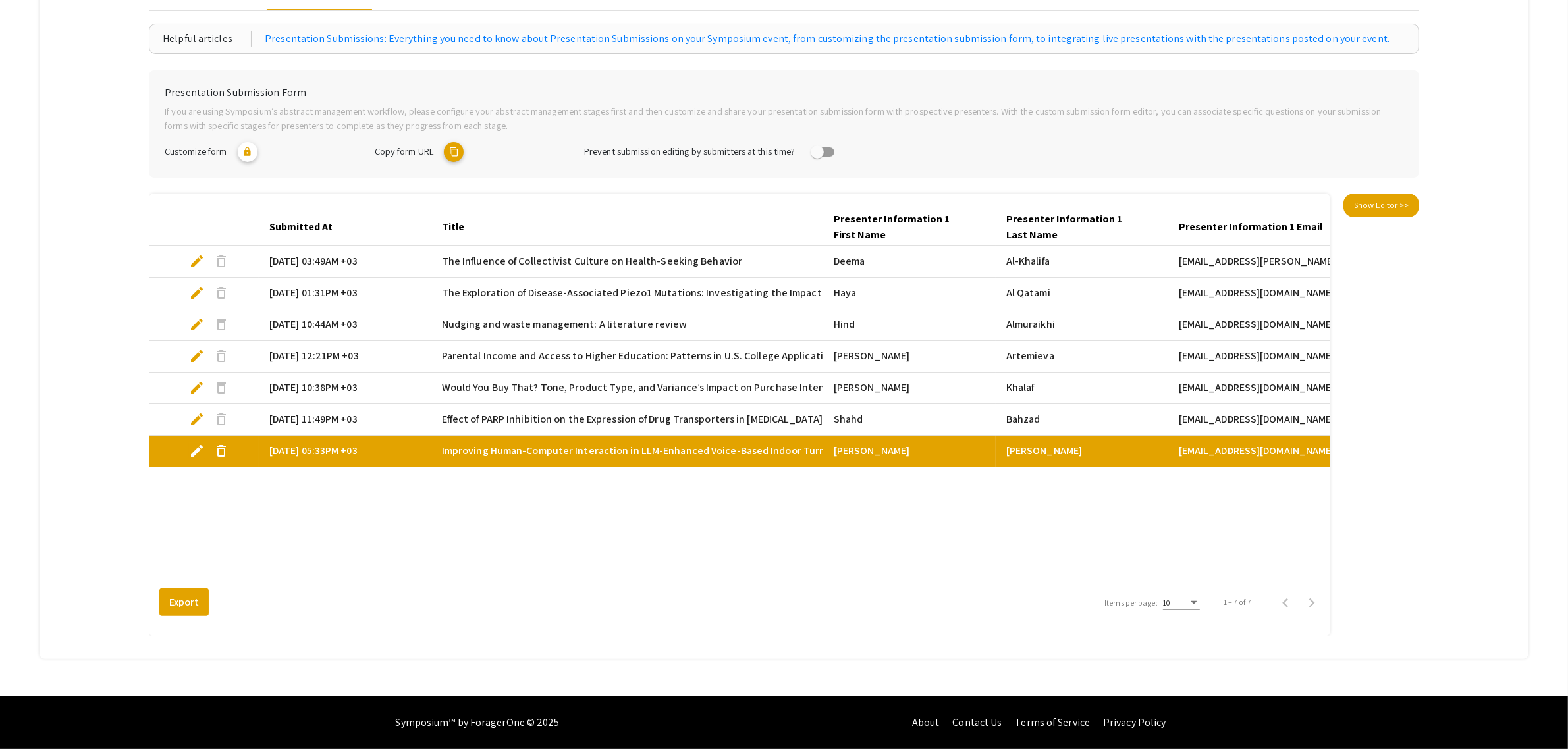
scroll to position [0, 0]
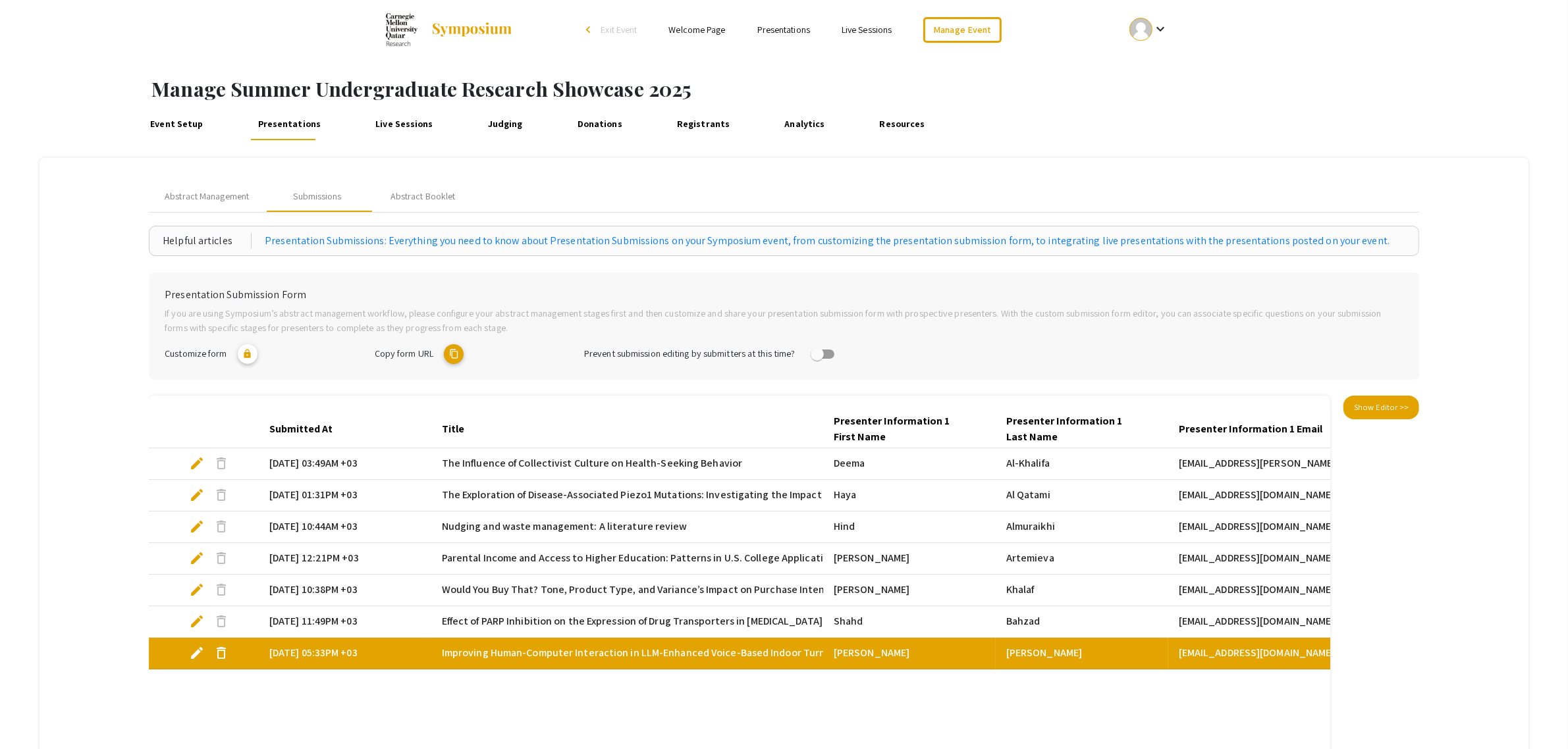
click at [673, 125] on link "Registrants" at bounding box center [703, 125] width 60 height 31
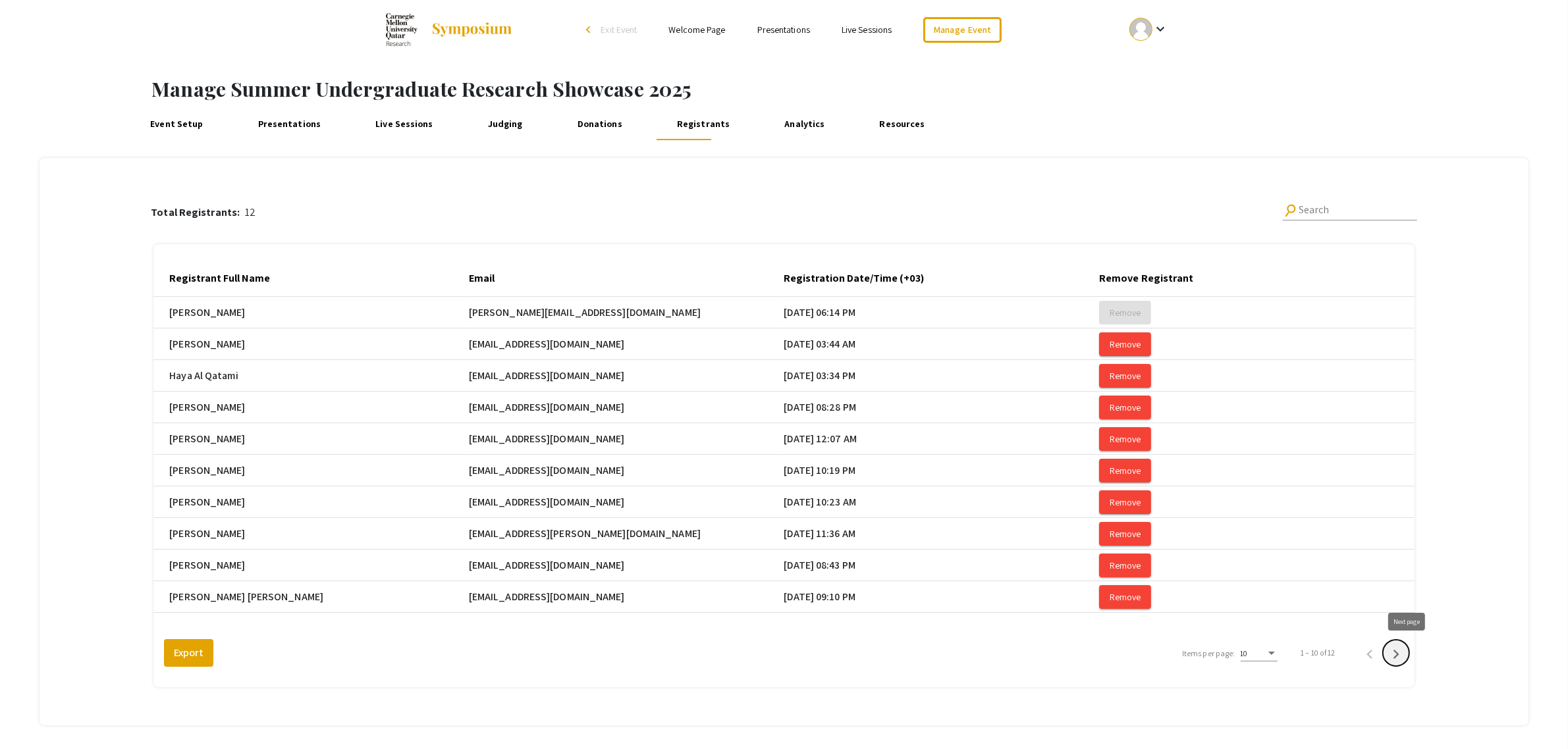
click at [1405, 655] on icon "Next page" at bounding box center [1395, 654] width 18 height 18
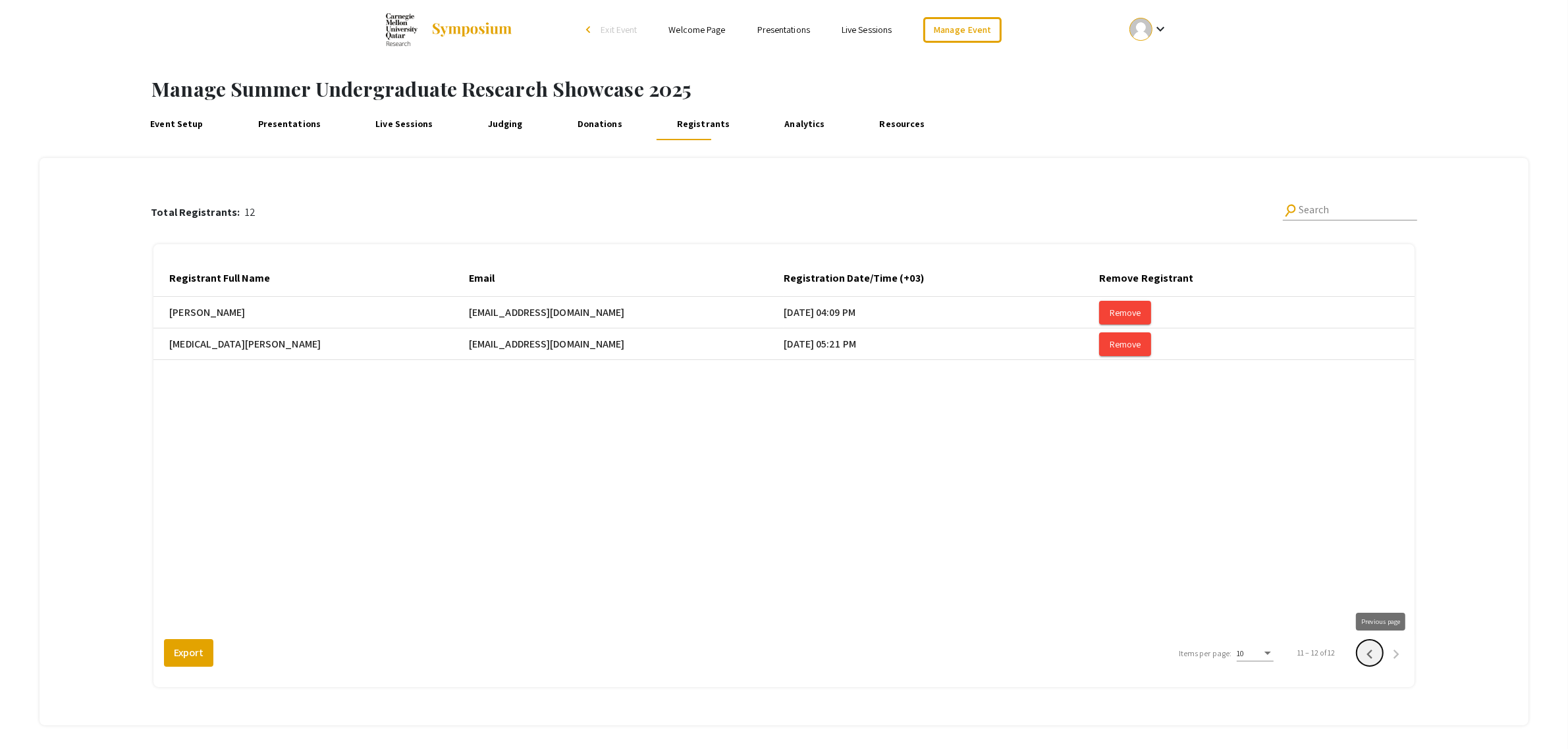
click at [1379, 654] on icon "Previous page" at bounding box center [1369, 654] width 18 height 18
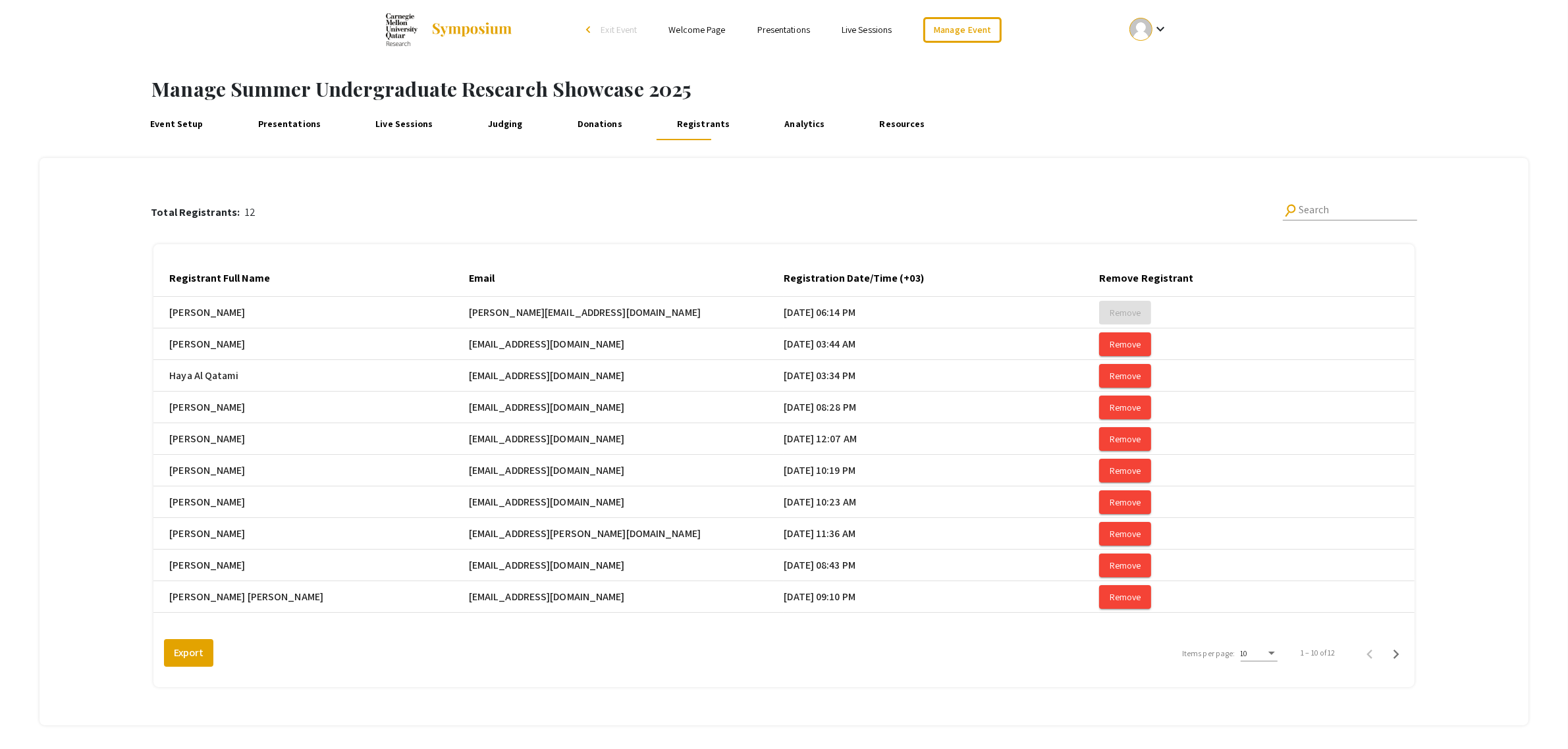
click at [894, 125] on link "Resources" at bounding box center [902, 125] width 53 height 31
click at [281, 124] on link "Presentations" at bounding box center [289, 125] width 71 height 31
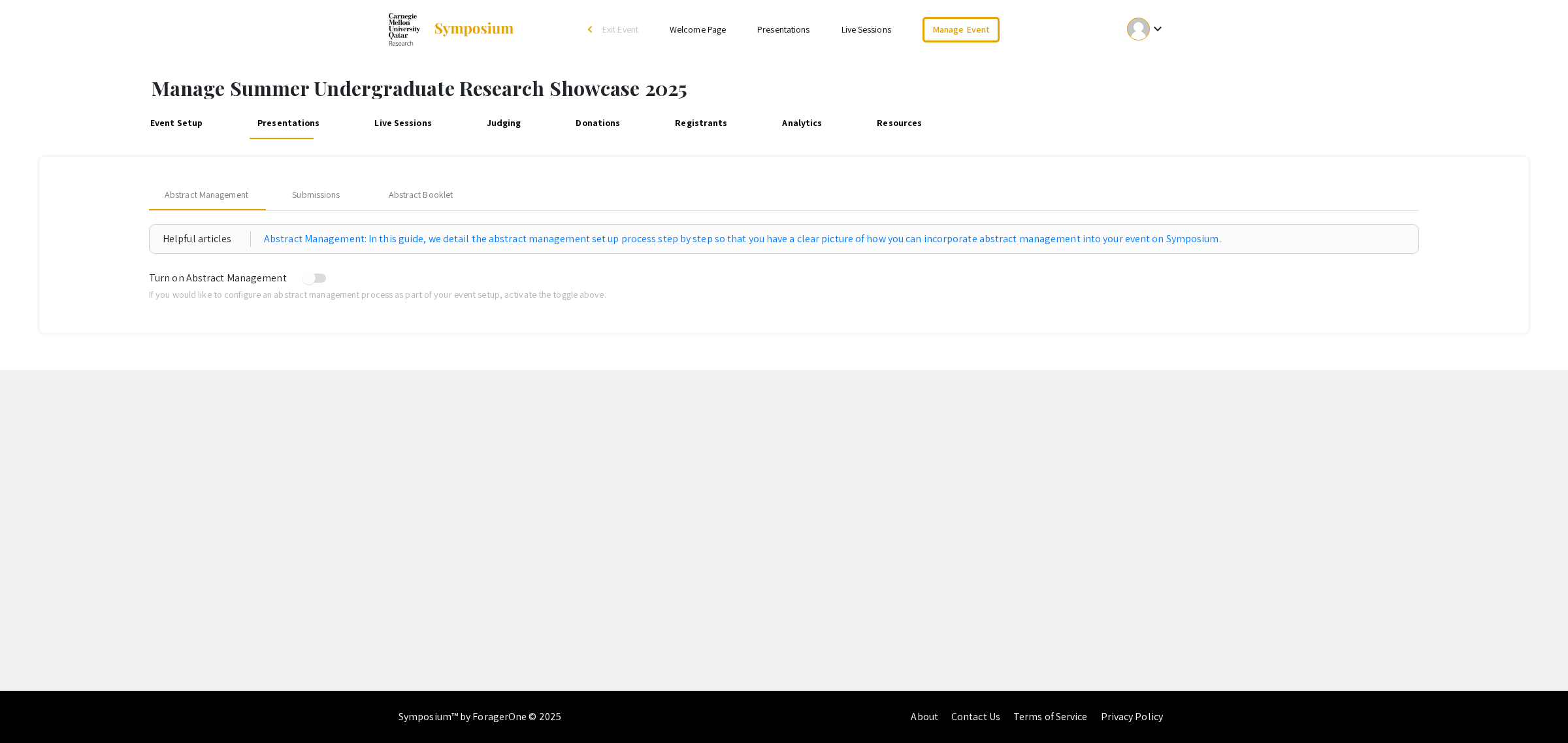
click at [682, 121] on link "Registrants" at bounding box center [700, 124] width 60 height 31
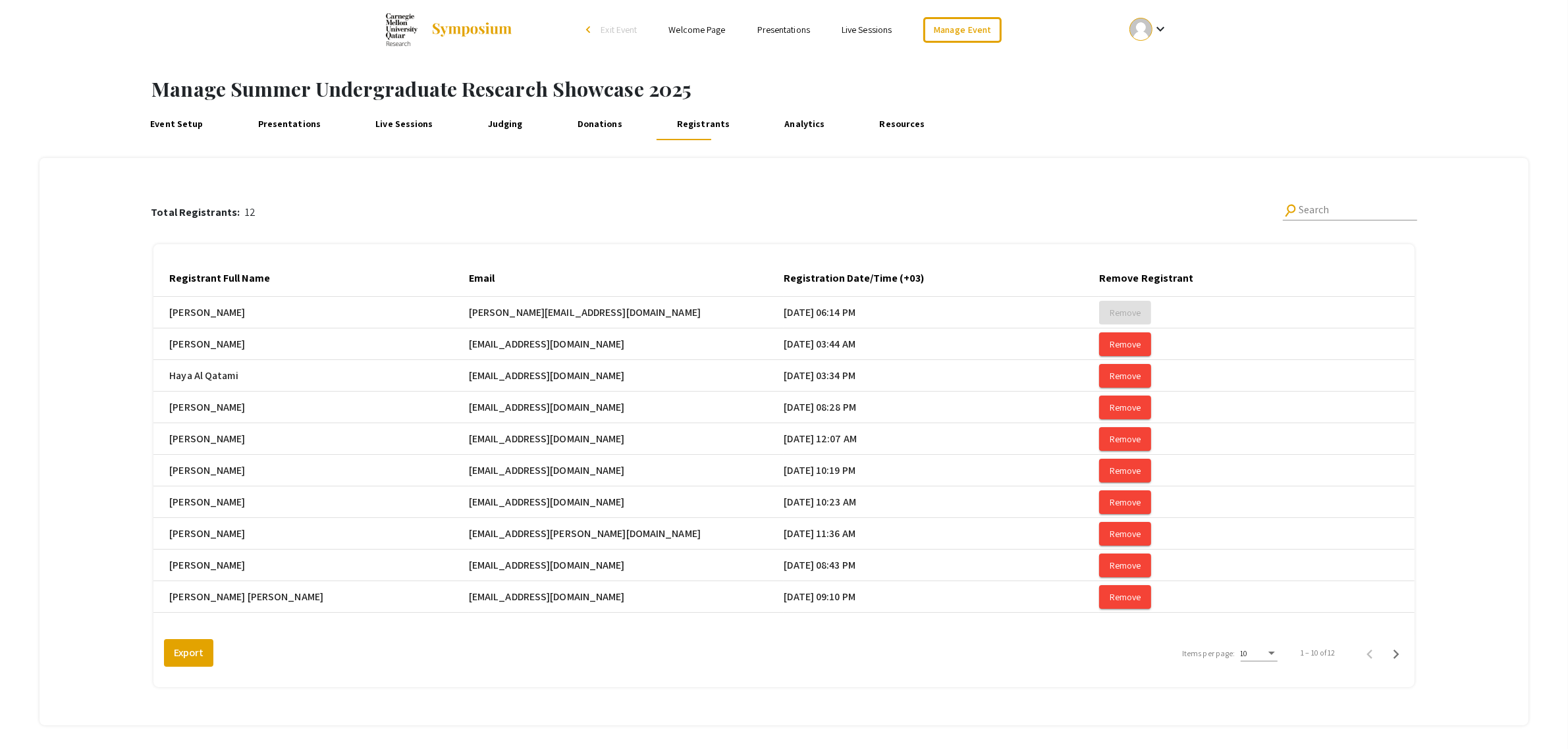
scroll to position [66, 0]
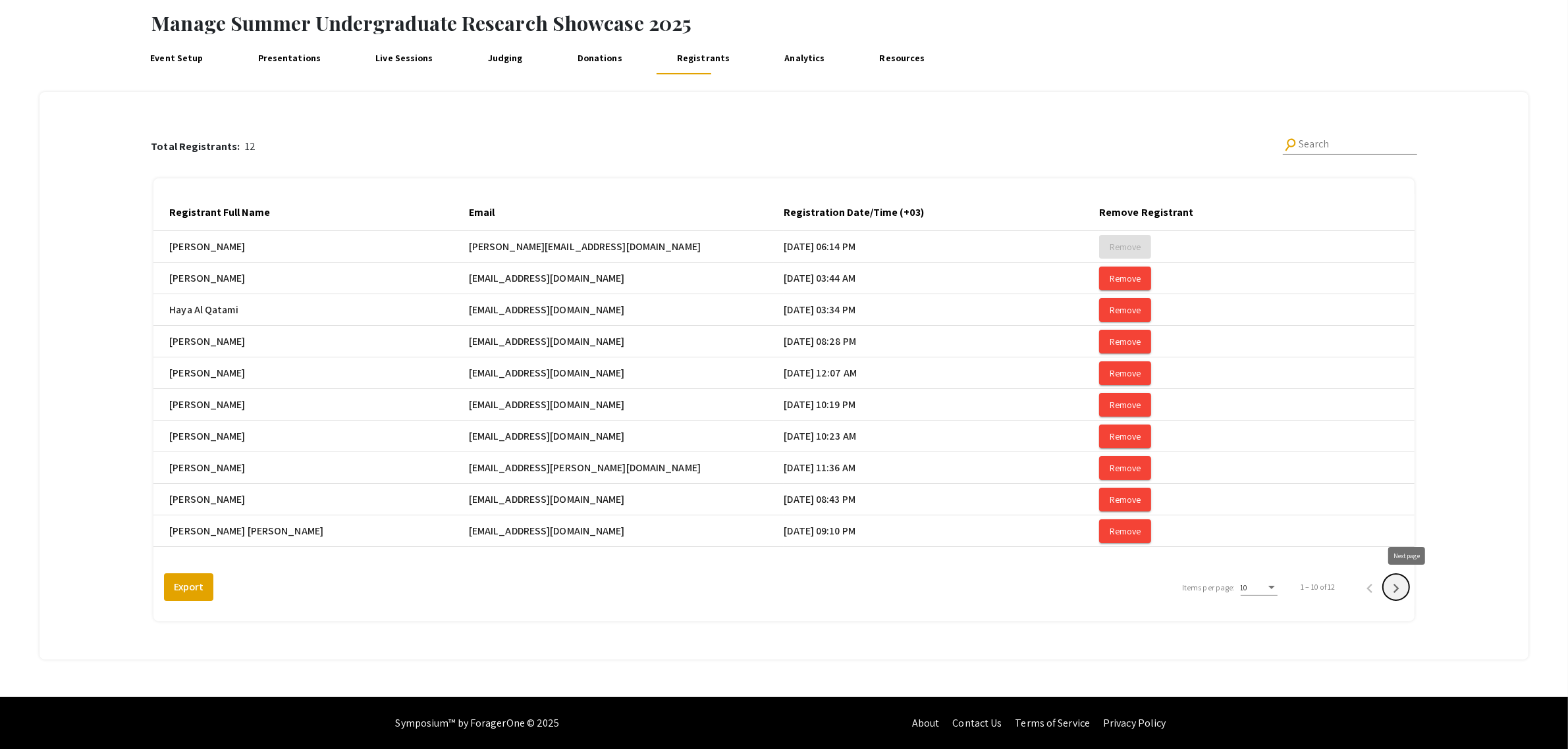
click at [1403, 588] on icon "Next page" at bounding box center [1395, 588] width 18 height 18
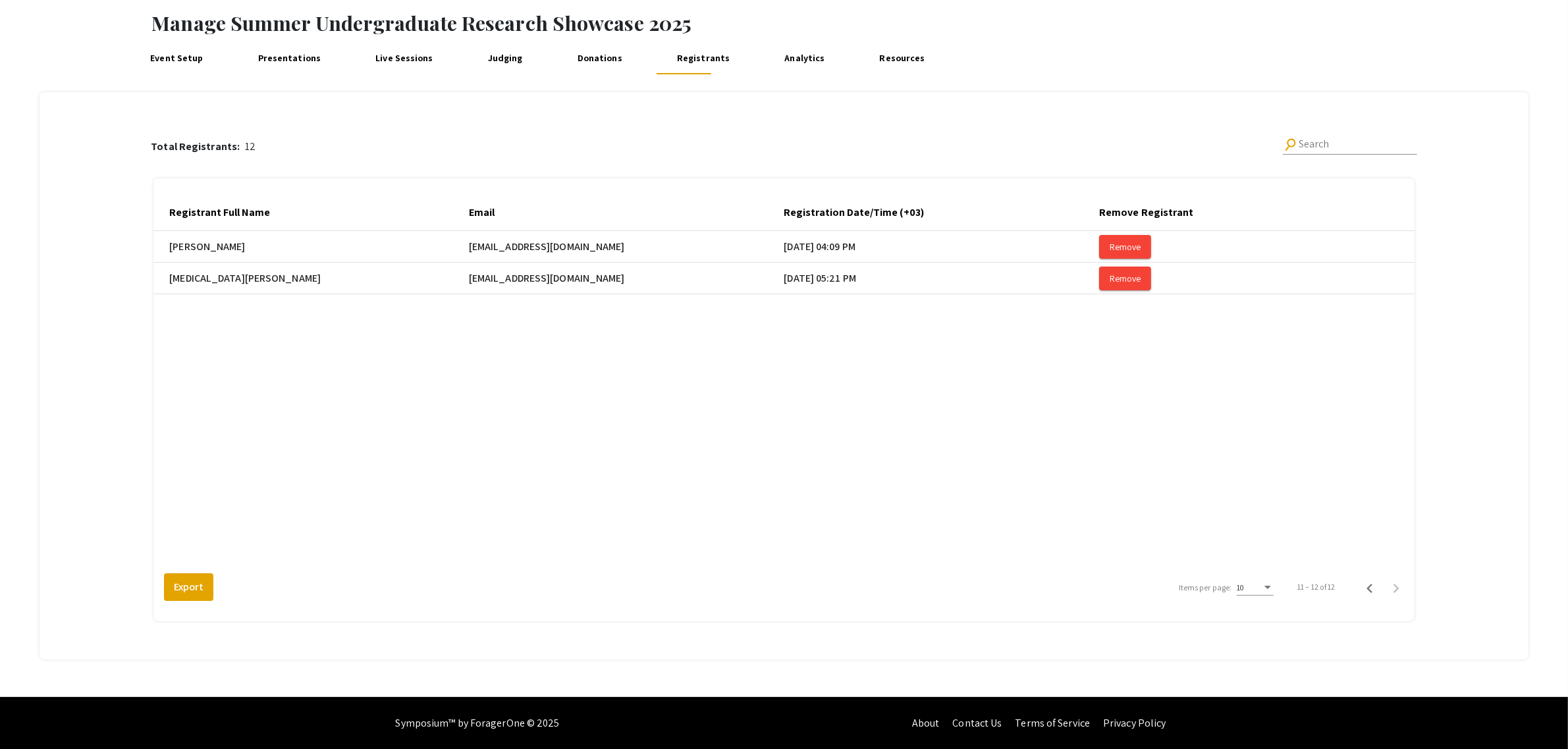
click at [265, 57] on link "Presentations" at bounding box center [289, 58] width 71 height 31
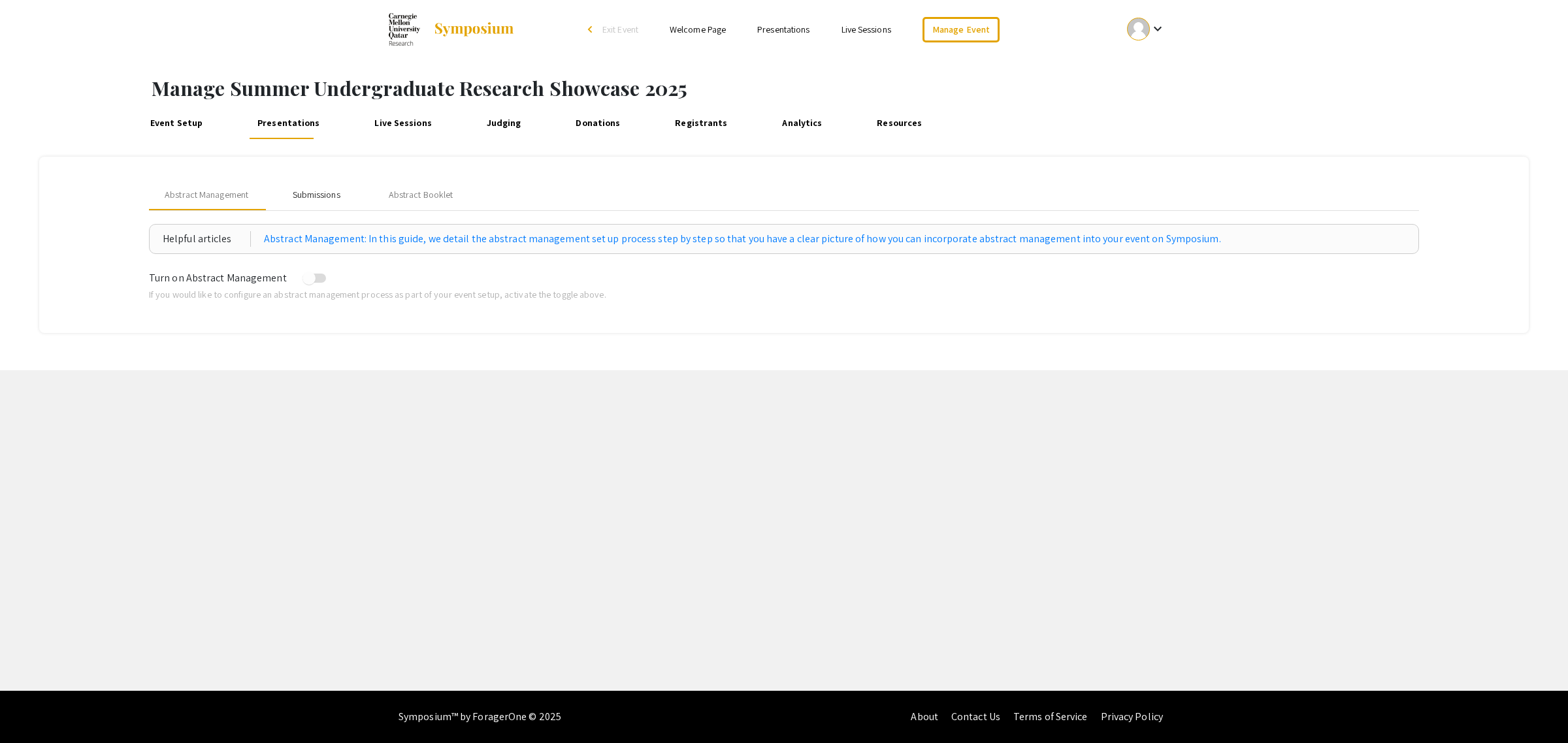
click at [315, 190] on div "Submissions" at bounding box center [316, 195] width 48 height 14
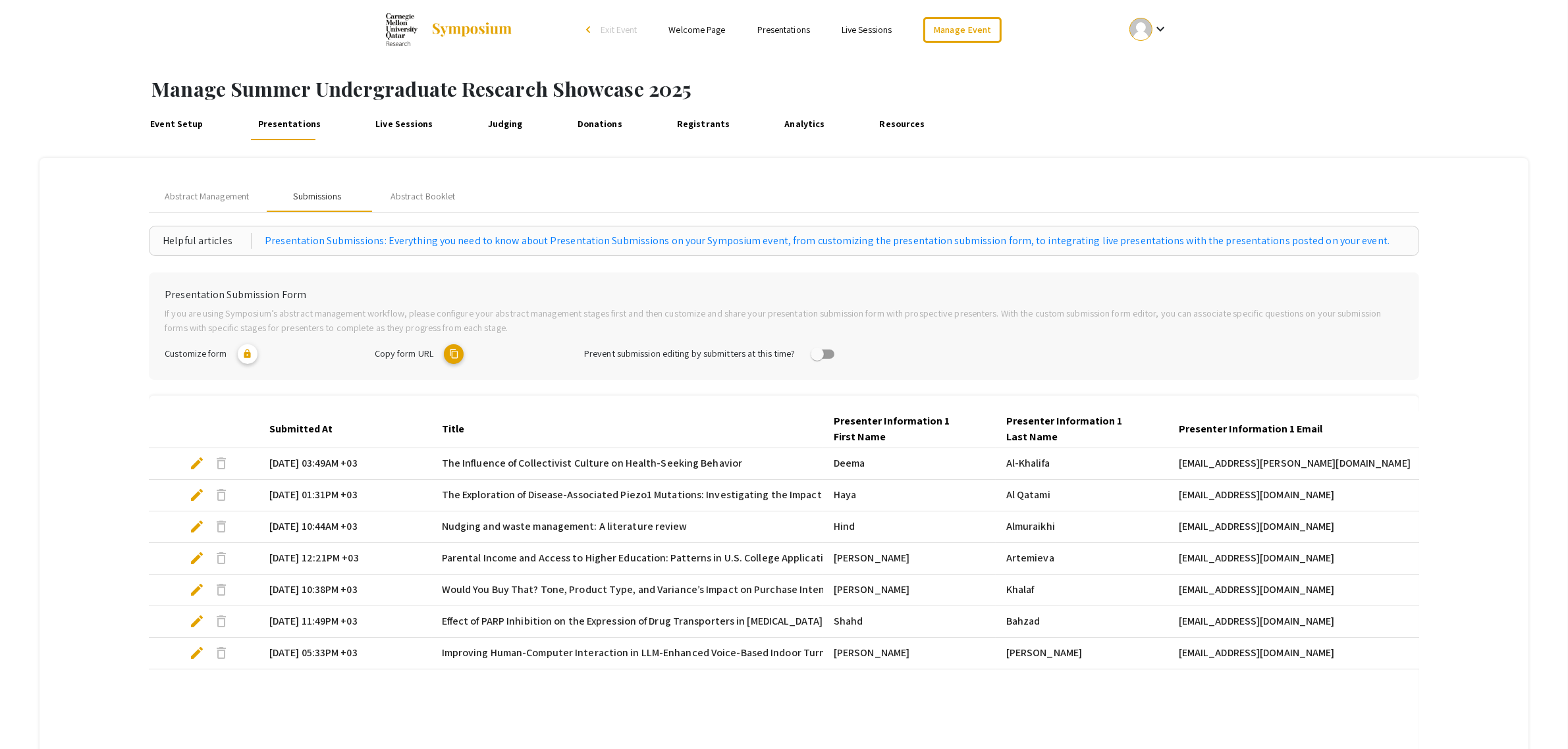
scroll to position [202, 0]
